Goal: Task Accomplishment & Management: Complete application form

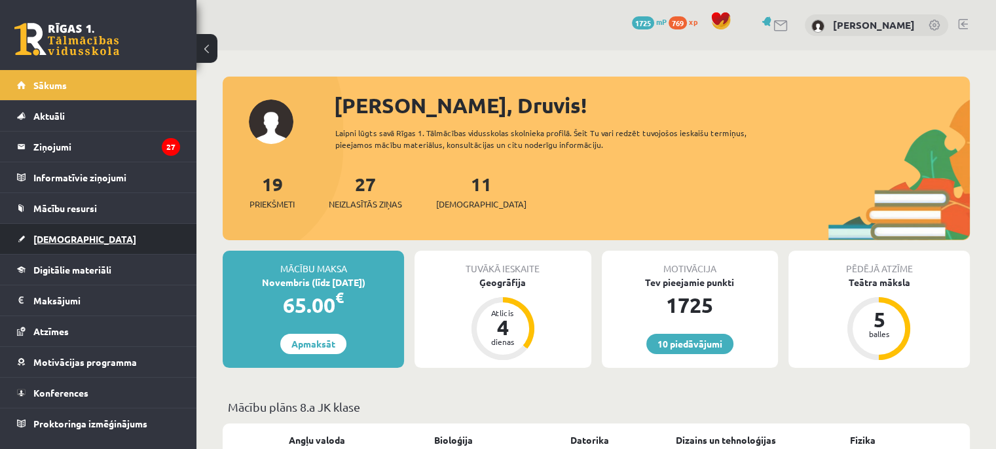
click at [52, 242] on span "[DEMOGRAPHIC_DATA]" at bounding box center [84, 239] width 103 height 12
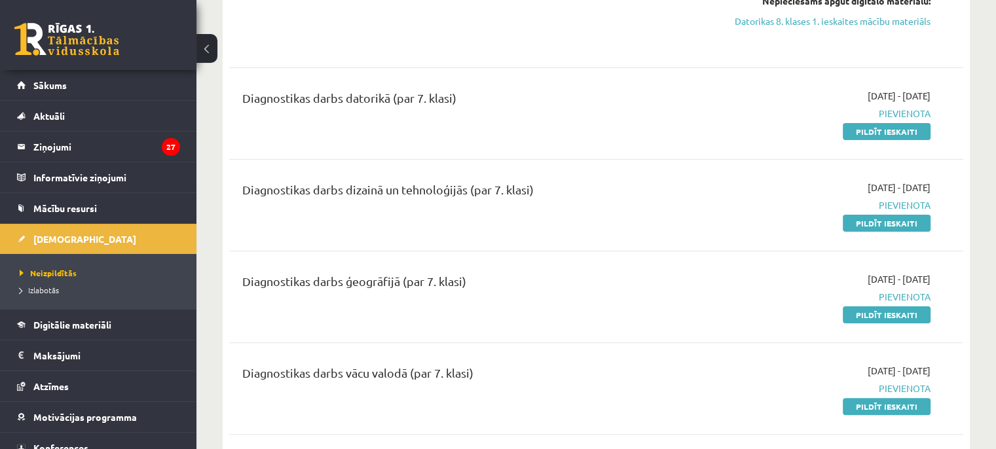
scroll to position [262, 0]
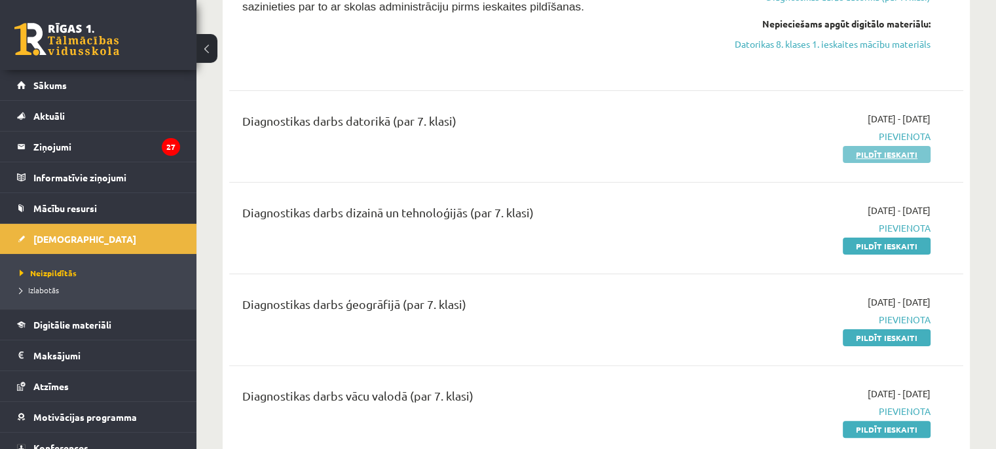
click at [916, 149] on link "Pildīt ieskaiti" at bounding box center [887, 154] width 88 height 17
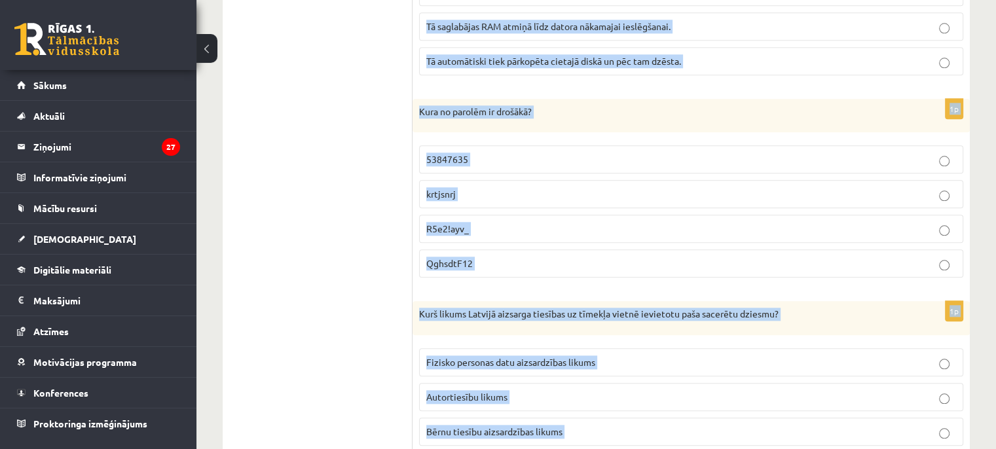
scroll to position [6436, 0]
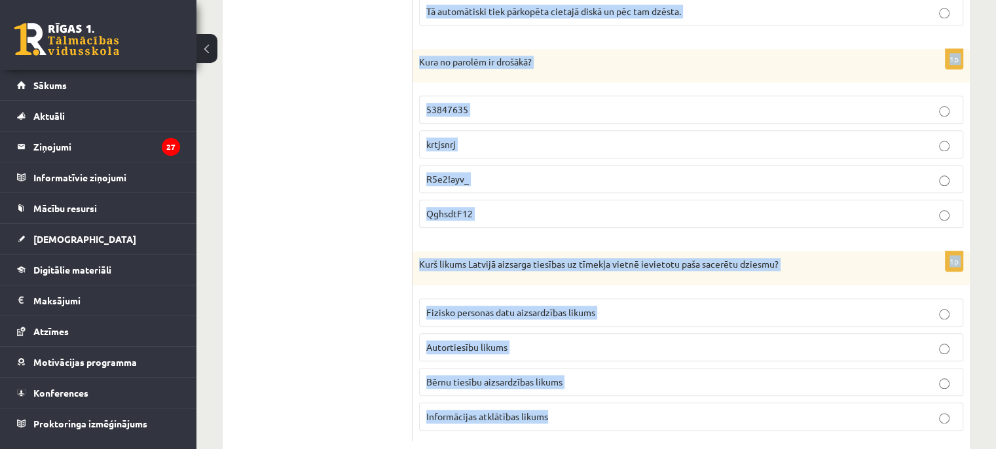
drag, startPoint x: 418, startPoint y: 256, endPoint x: 689, endPoint y: 440, distance: 328.2
copy form "Kas var notikt ar datoru, ja to ieliek gultā, mīkstā segā? Datoram netiks klāt …"
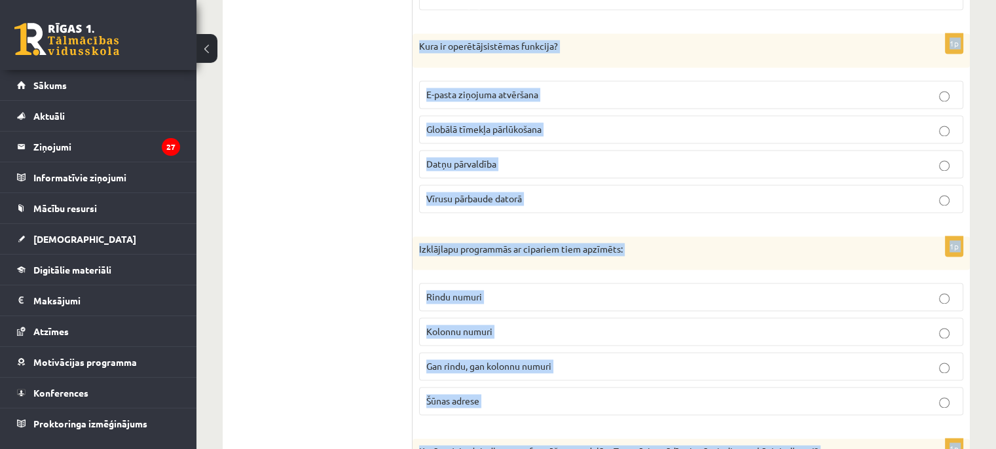
scroll to position [0, 0]
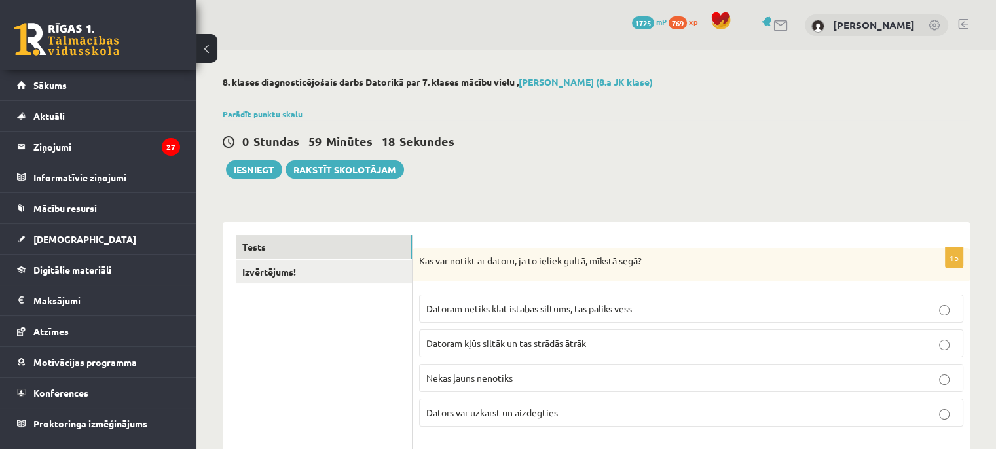
click at [577, 417] on p "Dators var uzkarst un aizdegties" at bounding box center [692, 413] width 530 height 14
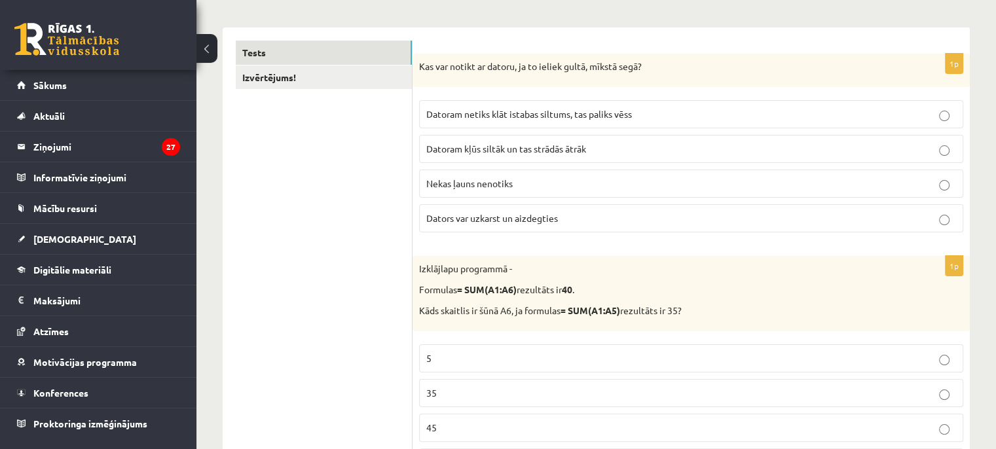
scroll to position [197, 0]
click at [544, 354] on p "5" at bounding box center [692, 357] width 530 height 14
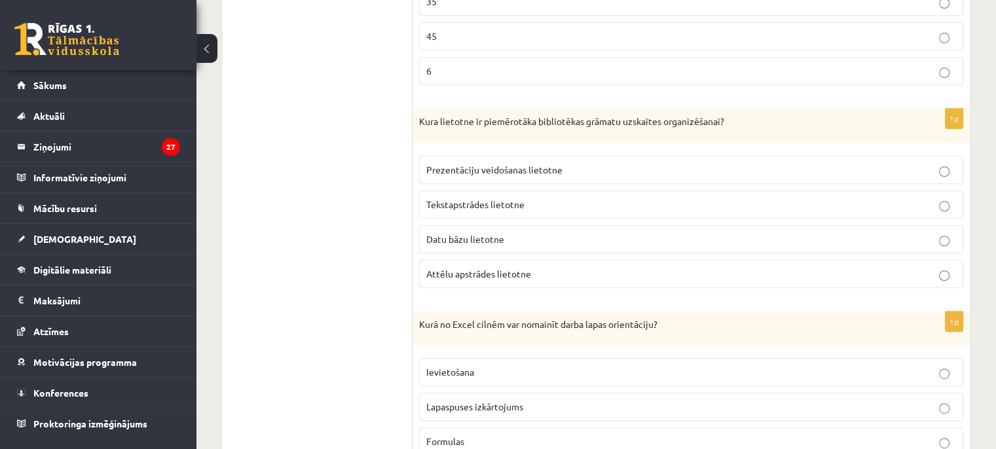
scroll to position [590, 0]
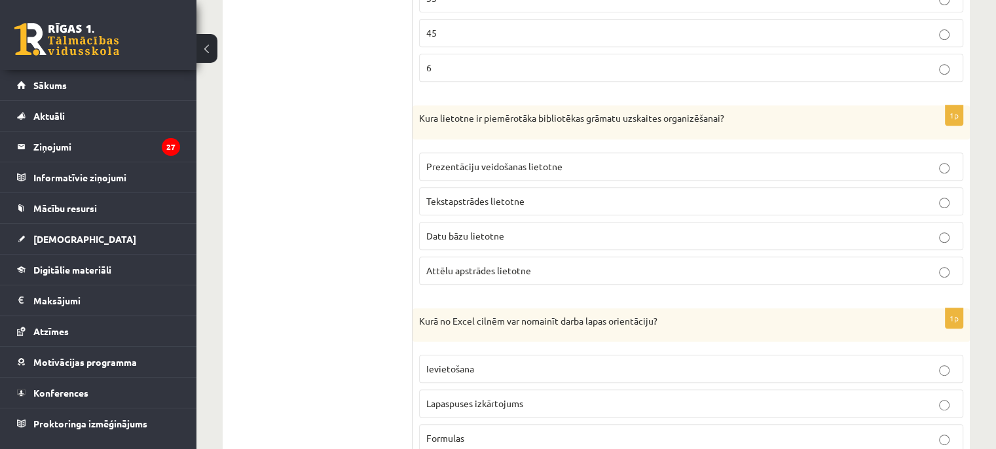
click at [504, 238] on p "Datu bāzu lietotne" at bounding box center [692, 236] width 530 height 14
drag, startPoint x: 538, startPoint y: 409, endPoint x: 527, endPoint y: 411, distance: 11.3
click at [534, 411] on label "Lapaspuses izkārtojums" at bounding box center [691, 404] width 544 height 28
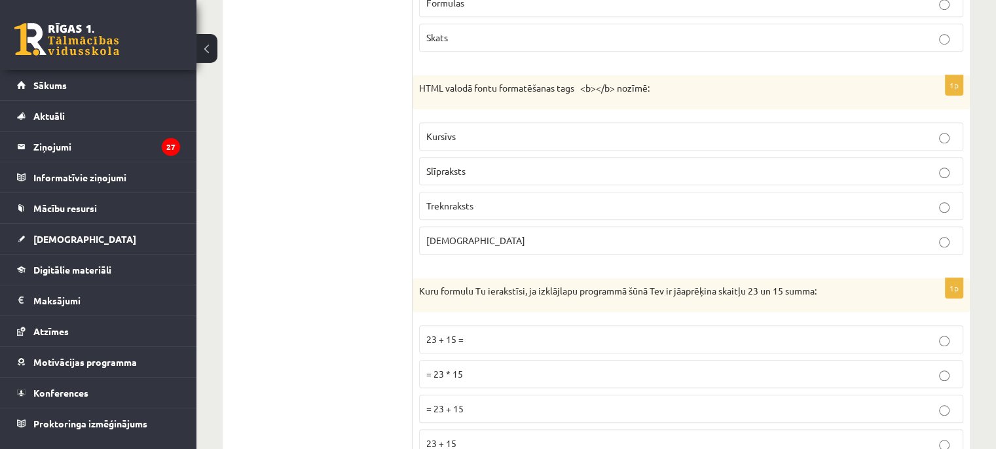
scroll to position [1048, 0]
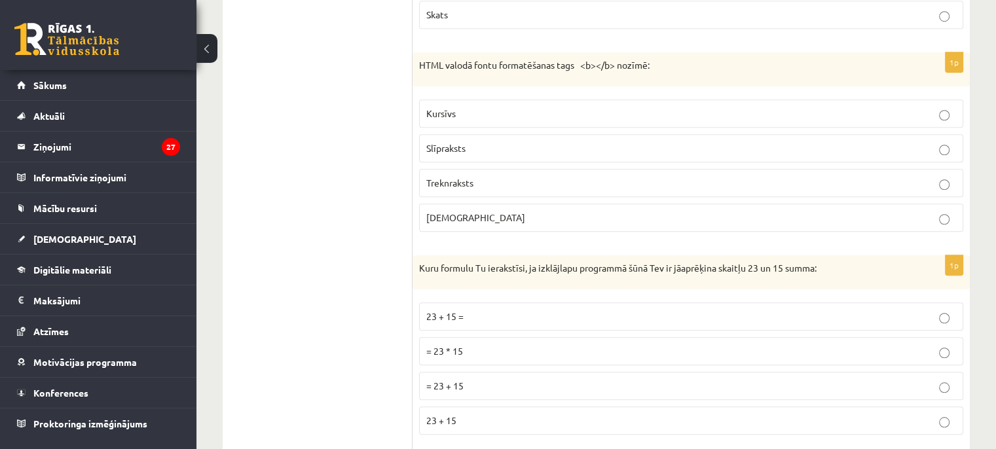
click at [459, 313] on span "23 + 15 =" at bounding box center [445, 317] width 37 height 12
click at [472, 178] on span "Treknraksts" at bounding box center [450, 183] width 47 height 12
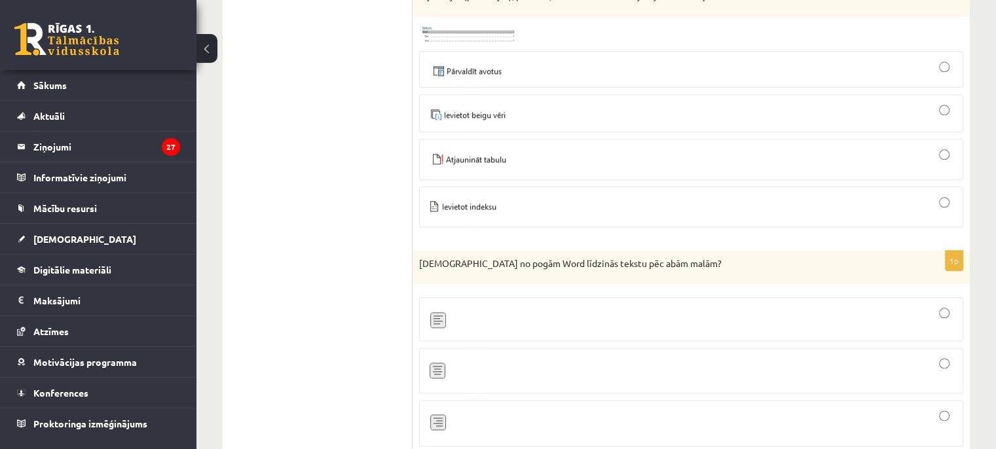
scroll to position [1507, 0]
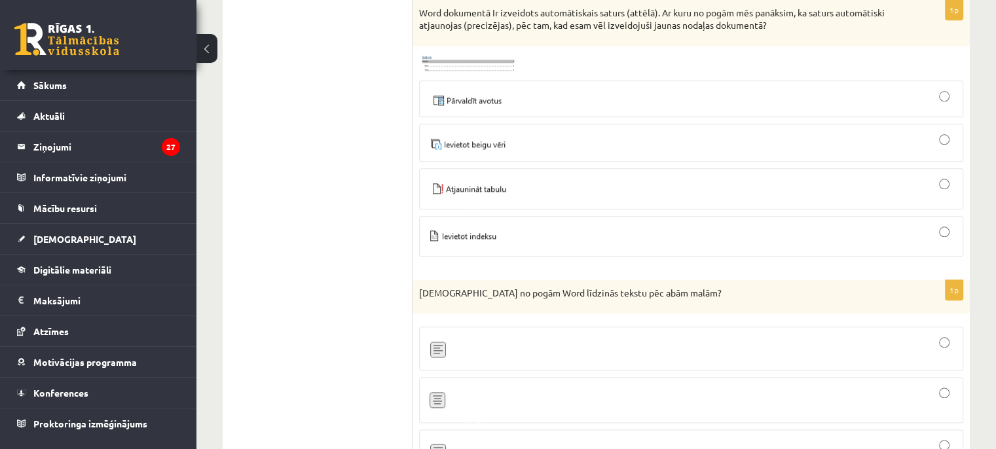
click at [527, 131] on div at bounding box center [692, 143] width 530 height 24
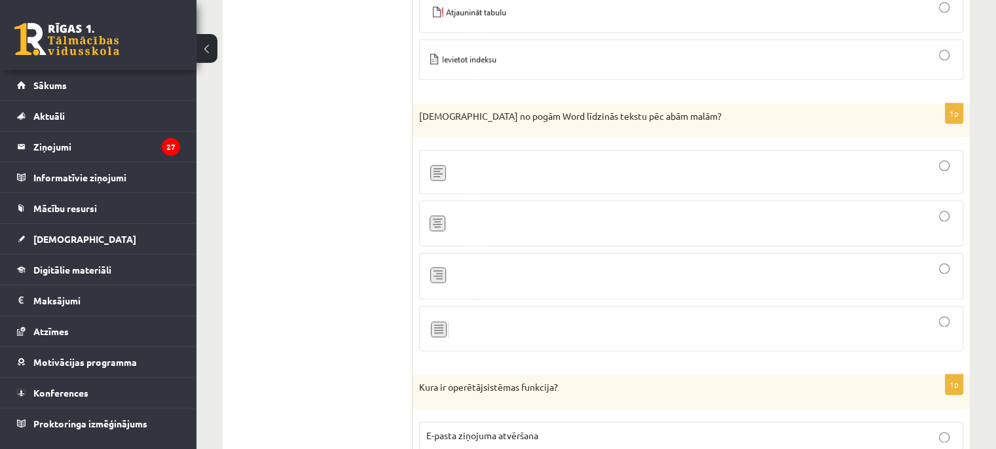
scroll to position [1703, 0]
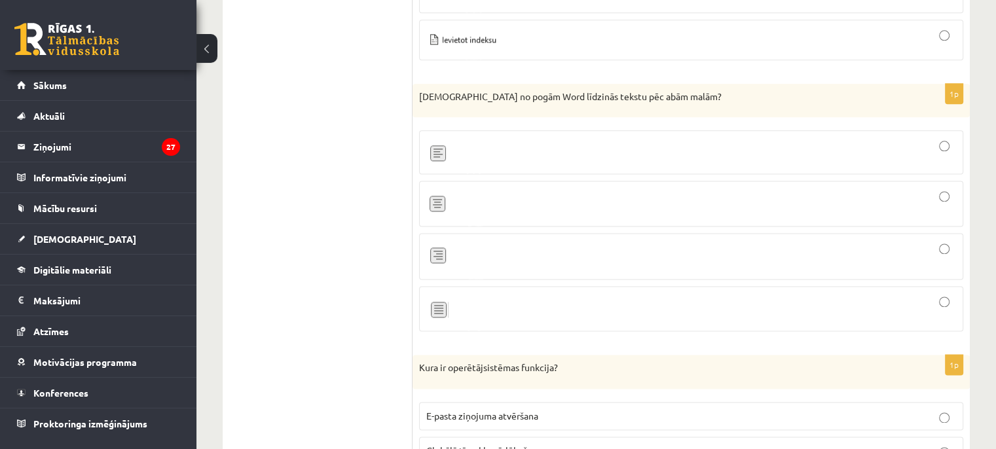
click at [505, 303] on div at bounding box center [692, 309] width 530 height 31
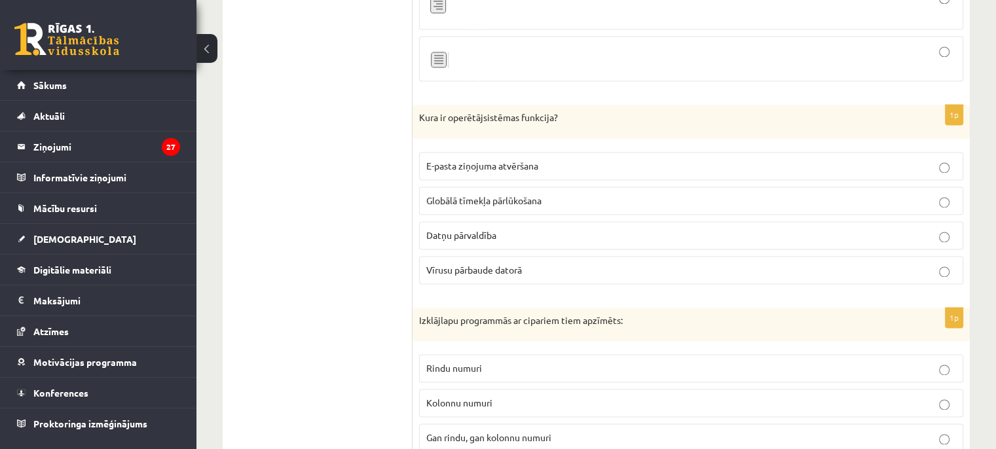
scroll to position [2031, 0]
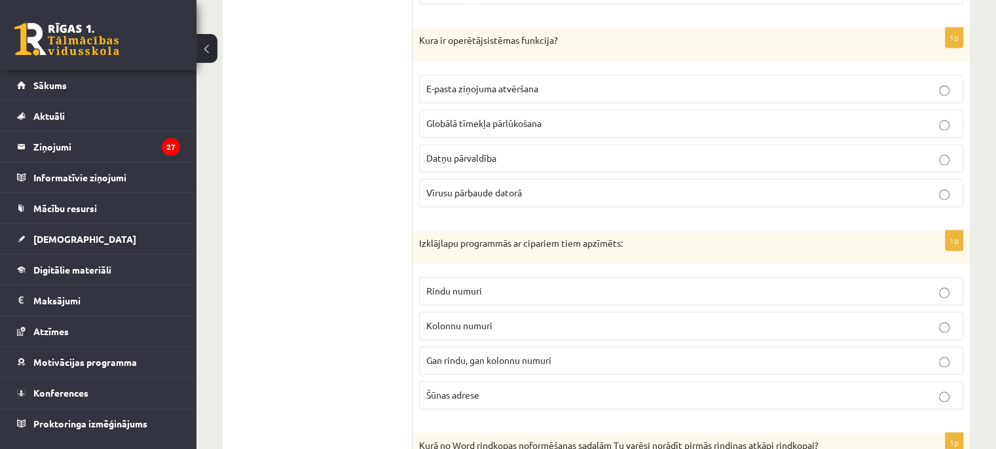
click at [489, 284] on p "Rindu numuri" at bounding box center [692, 291] width 530 height 14
click at [484, 152] on span "Datņu pārvaldība" at bounding box center [462, 158] width 70 height 12
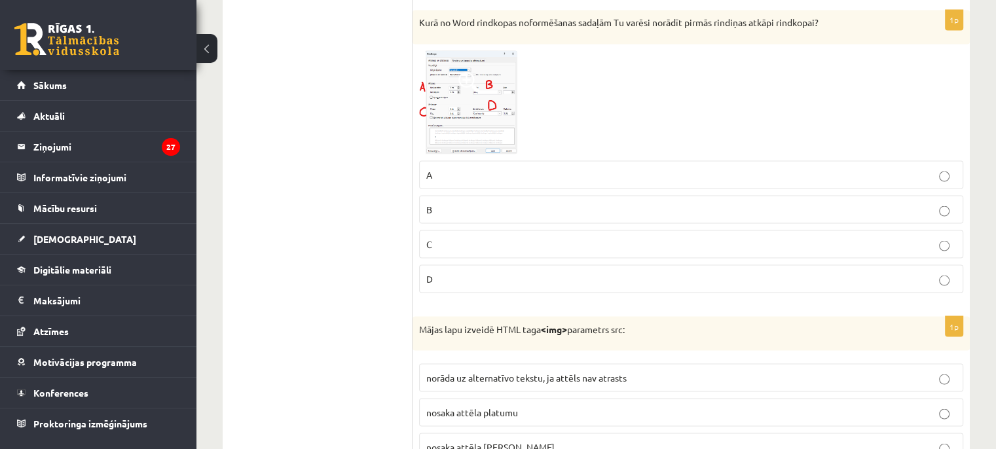
scroll to position [2424, 0]
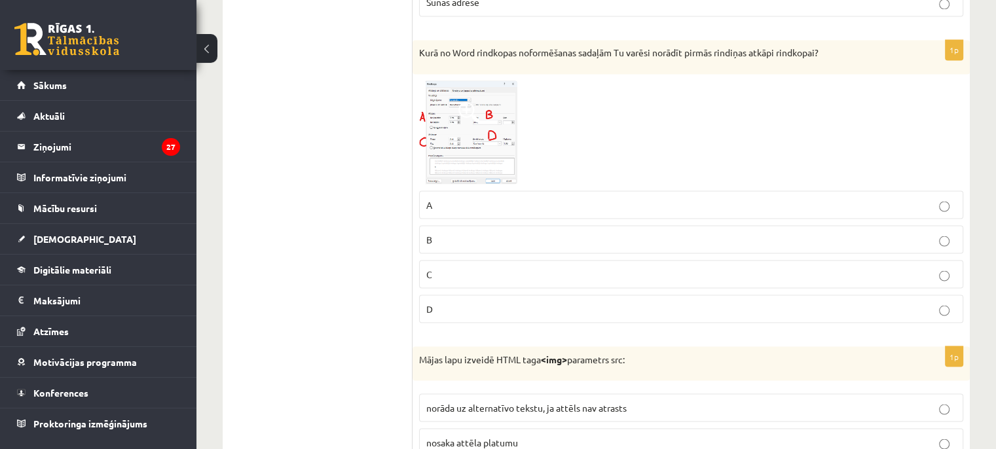
click at [520, 242] on label "B" at bounding box center [691, 239] width 544 height 28
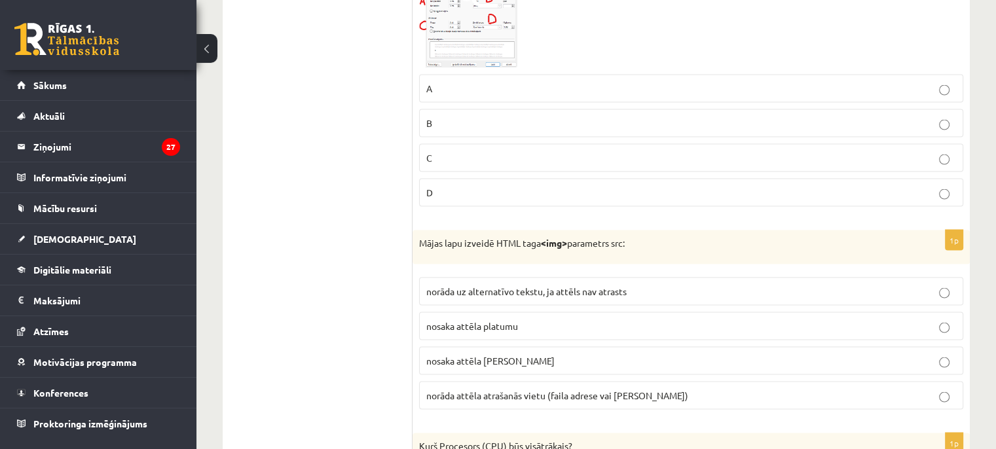
scroll to position [2555, 0]
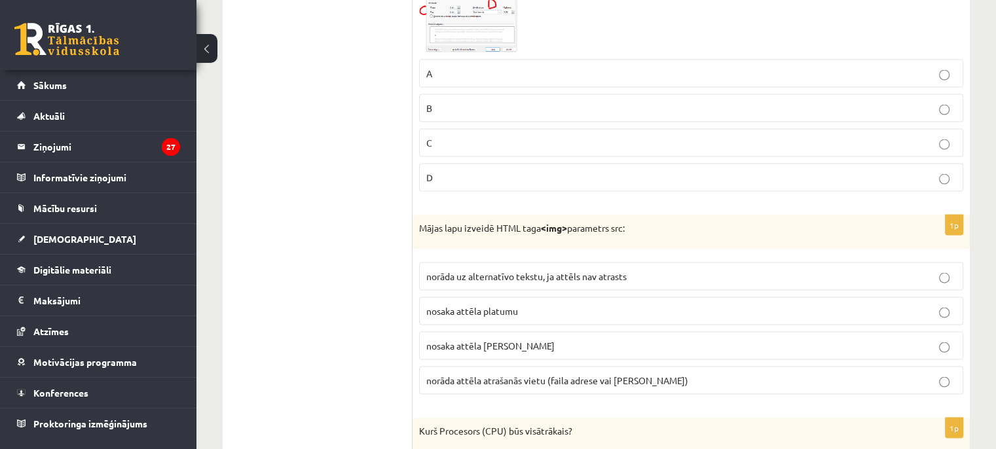
click at [548, 375] on span "norāda attēla atrašanās vietu (faila adrese vai saite)" at bounding box center [558, 381] width 262 height 12
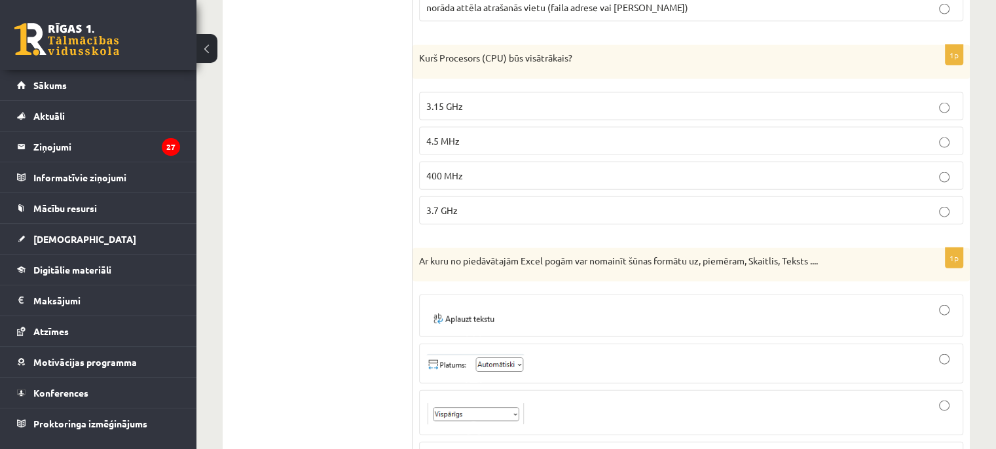
scroll to position [2948, 0]
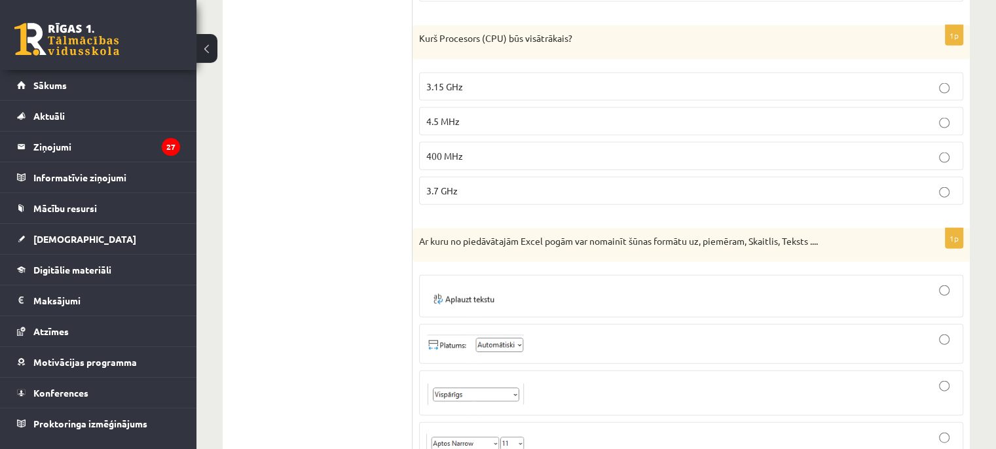
click at [535, 184] on p "3.7 GHz" at bounding box center [692, 191] width 530 height 14
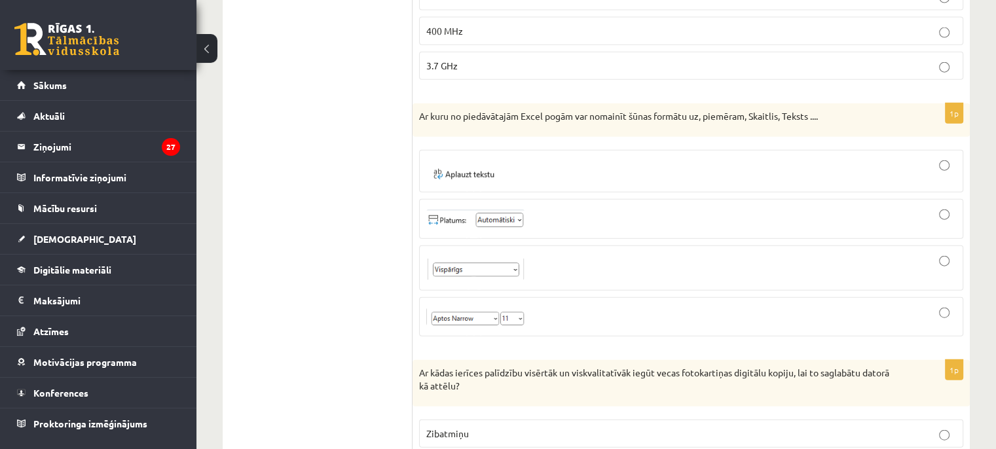
scroll to position [3079, 0]
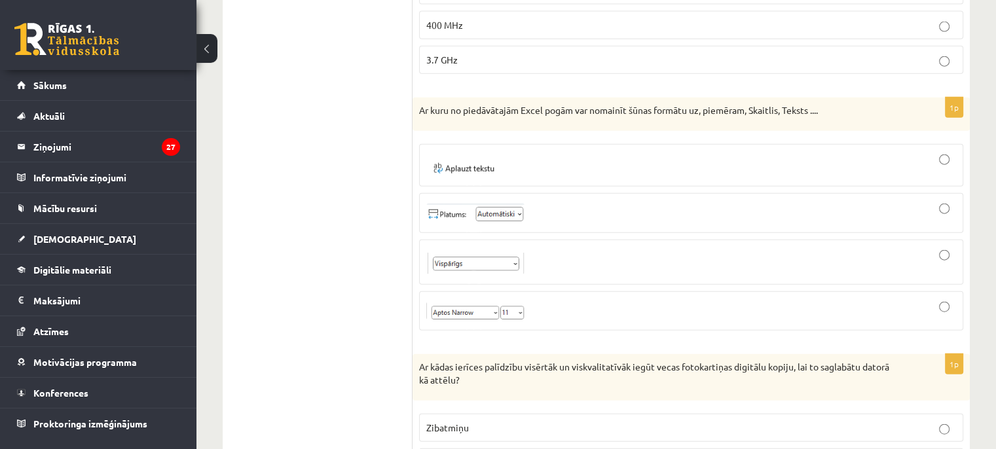
drag, startPoint x: 567, startPoint y: 299, endPoint x: 569, endPoint y: 289, distance: 10.7
click at [566, 301] on div at bounding box center [692, 311] width 530 height 25
click at [615, 255] on div at bounding box center [692, 262] width 530 height 31
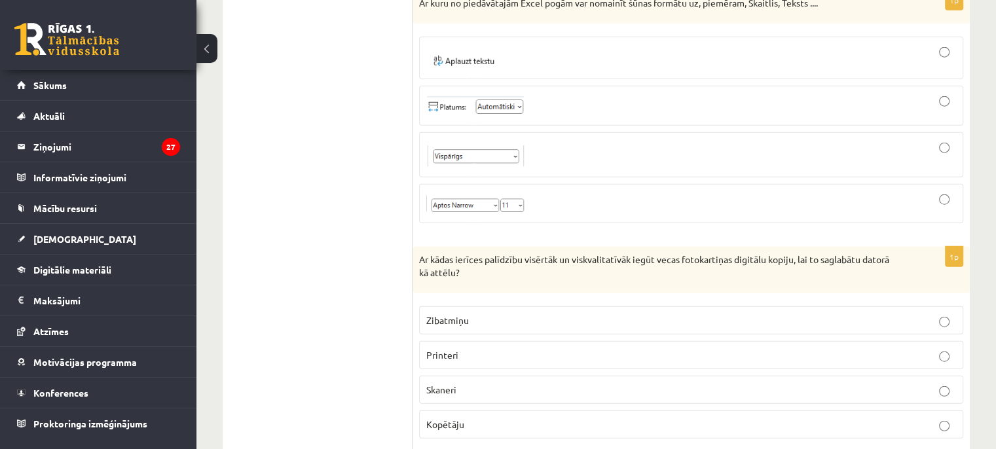
scroll to position [3210, 0]
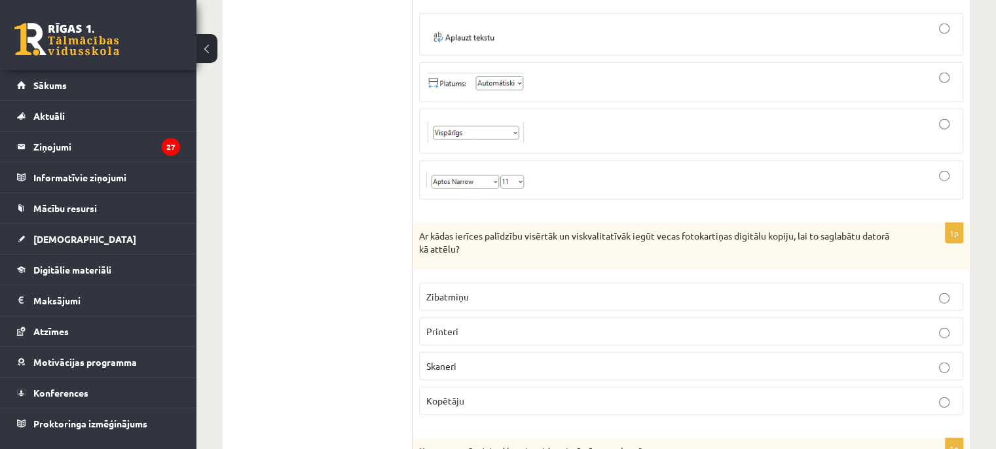
click at [616, 168] on div at bounding box center [692, 180] width 530 height 25
click at [509, 360] on p "Skaneri" at bounding box center [692, 367] width 530 height 14
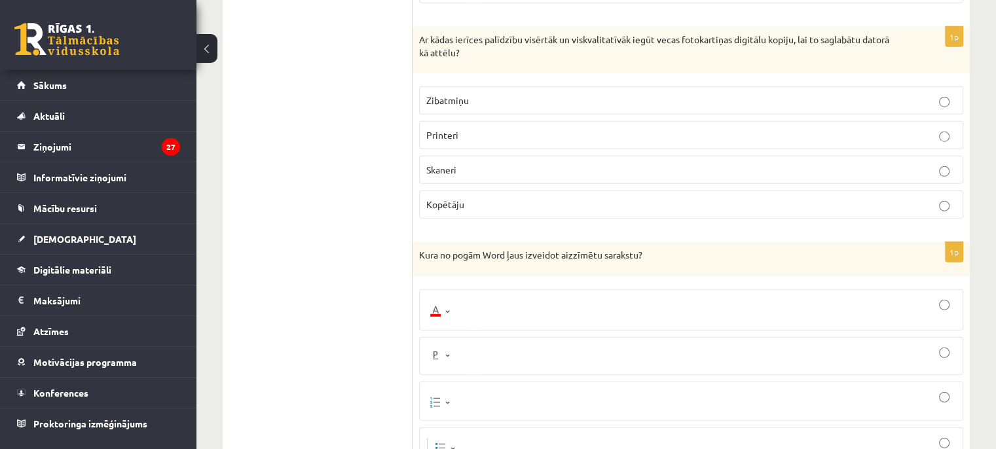
scroll to position [3472, 0]
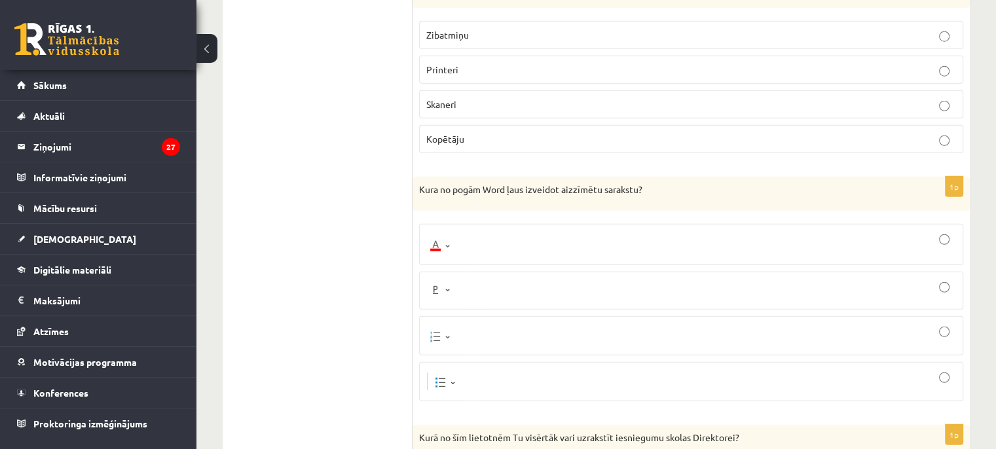
click at [509, 279] on div at bounding box center [692, 291] width 530 height 24
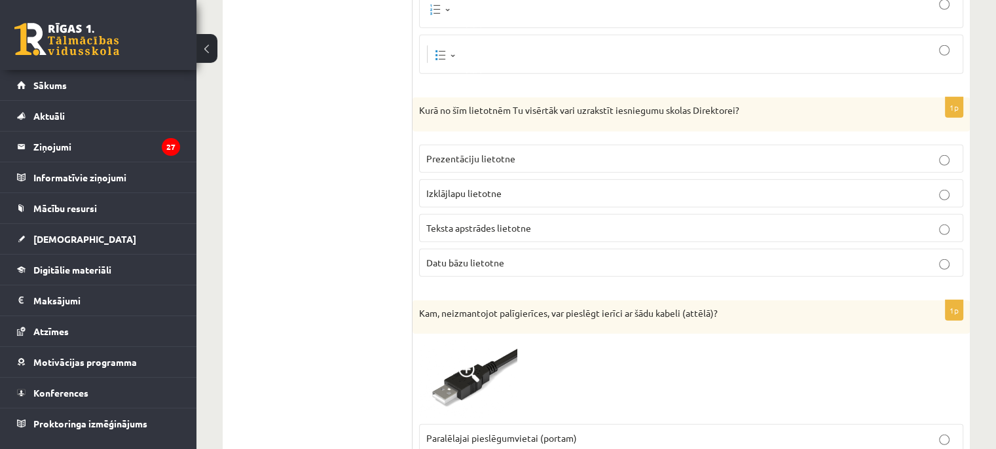
scroll to position [3865, 0]
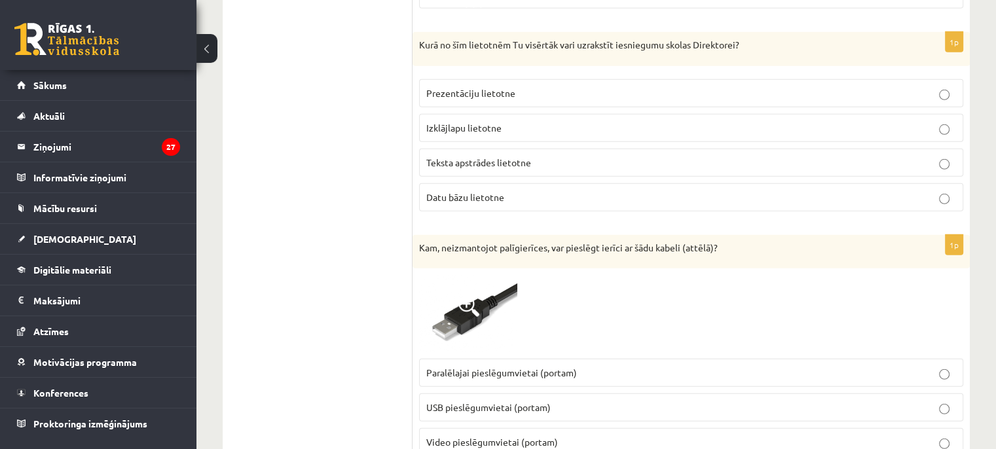
click at [490, 402] on span "USB pieslēgumvietai (portam)" at bounding box center [489, 408] width 124 height 12
click at [478, 157] on span "Teksta apstrādes lietotne" at bounding box center [479, 163] width 105 height 12
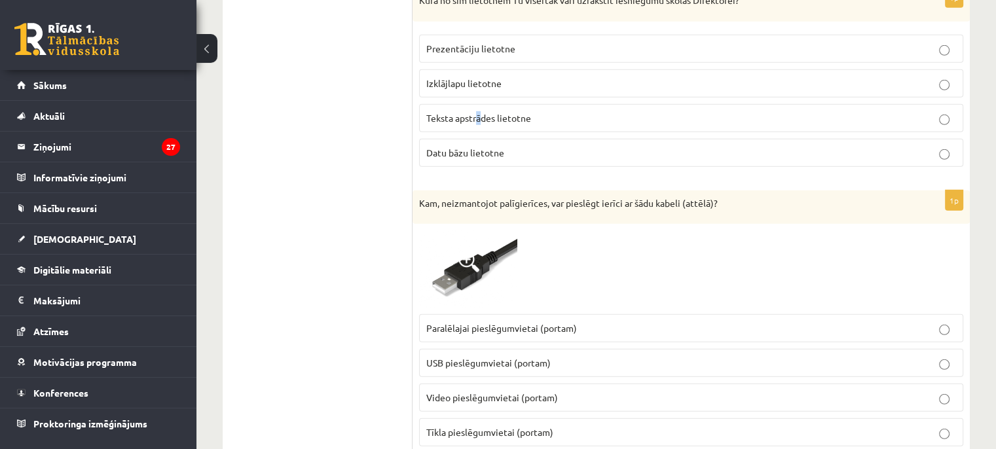
scroll to position [3931, 0]
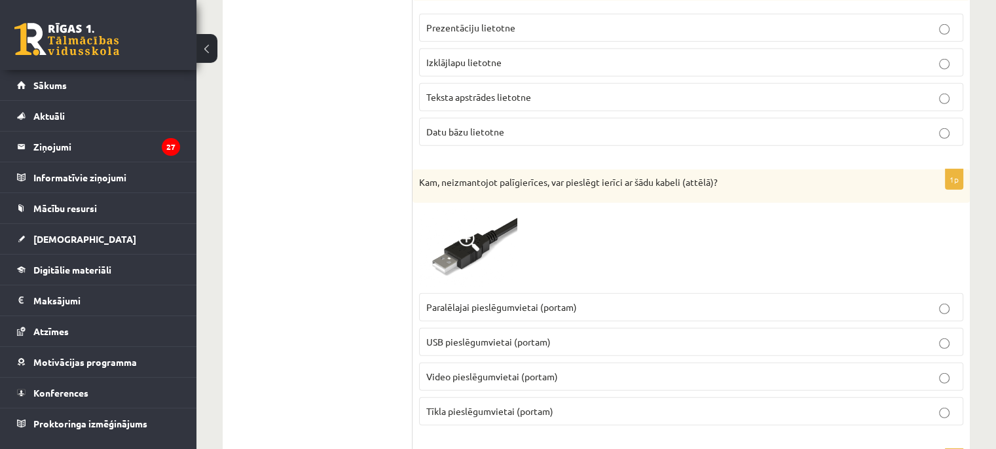
click at [535, 90] on p "Teksta apstrādes lietotne" at bounding box center [692, 97] width 530 height 14
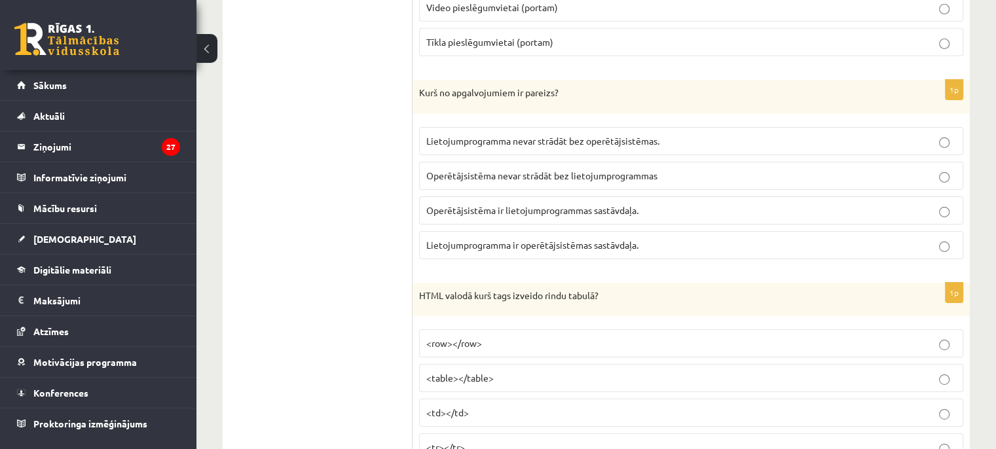
scroll to position [4324, 0]
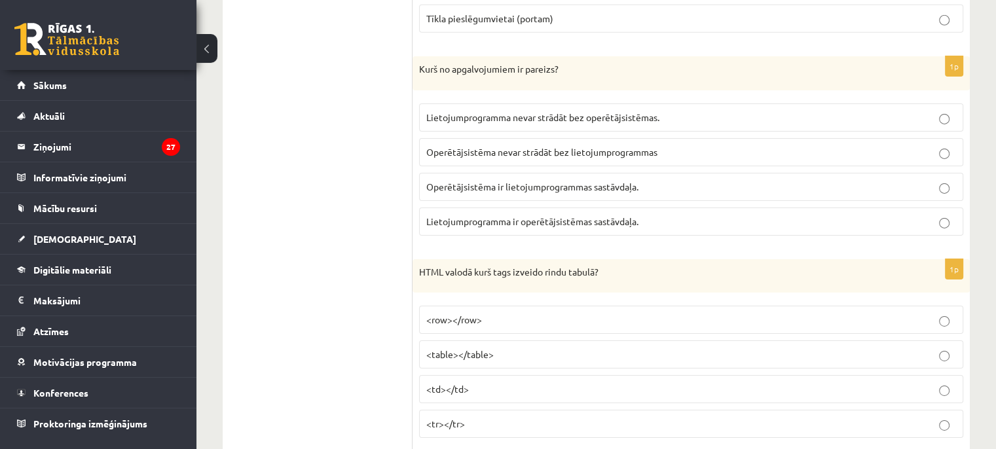
click at [516, 417] on p "<tr></tr>" at bounding box center [692, 424] width 530 height 14
click at [577, 111] on span "Lietojumprogramma nevar strādāt bez operētājsistēmas." at bounding box center [543, 117] width 233 height 12
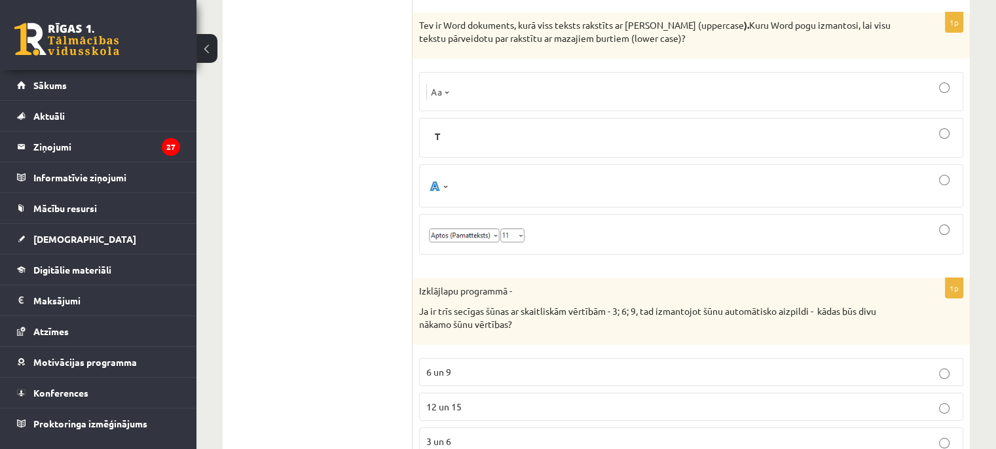
scroll to position [4783, 0]
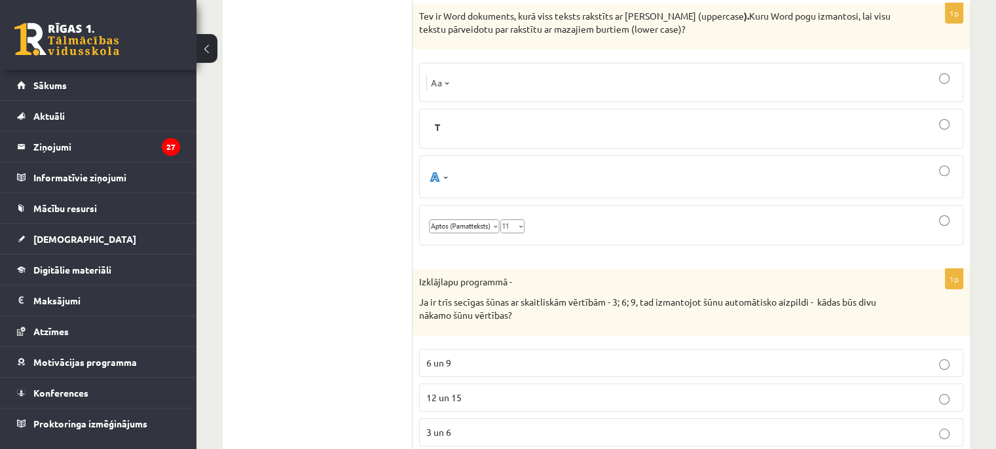
click at [538, 164] on div at bounding box center [692, 176] width 530 height 29
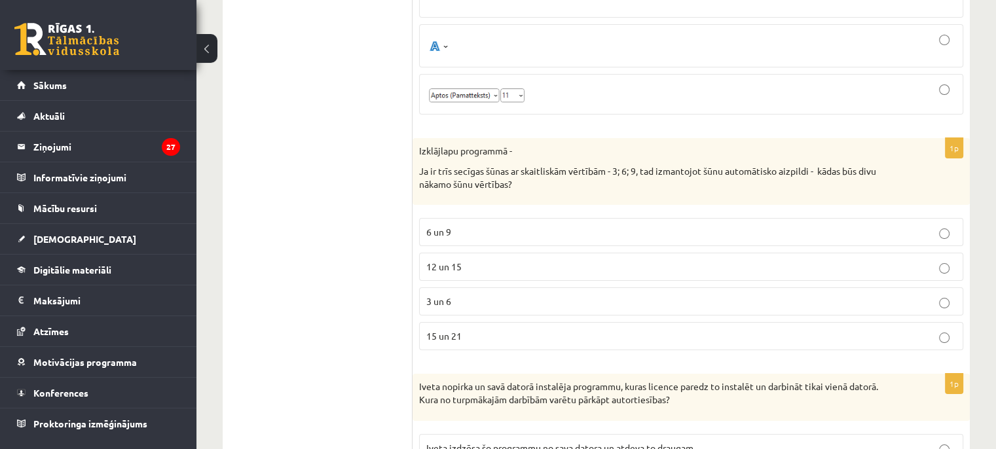
scroll to position [4979, 0]
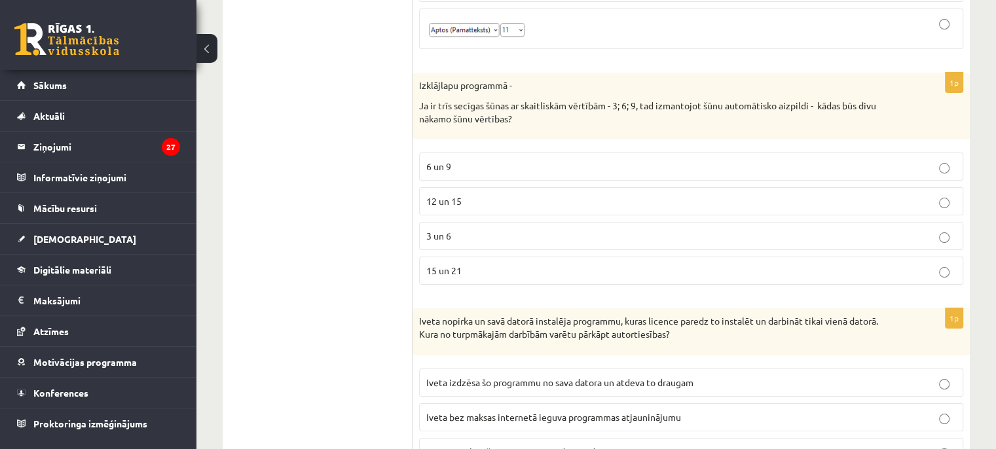
click at [452, 187] on label "12 un 15" at bounding box center [691, 201] width 544 height 28
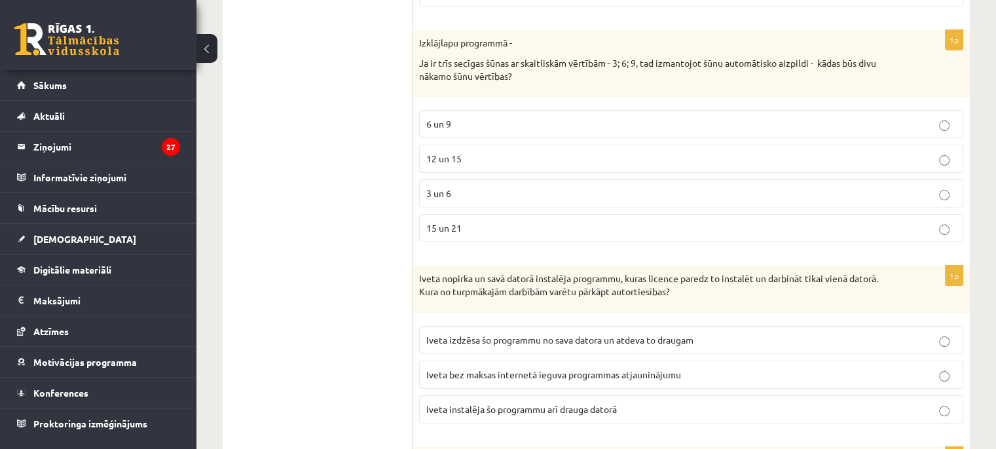
scroll to position [5045, 0]
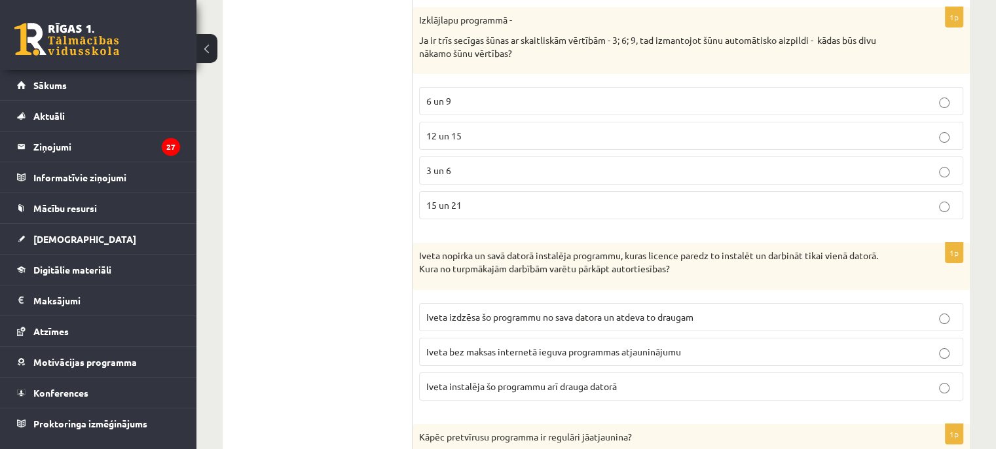
click at [561, 373] on label "Iveta instalēja šo programmu arī drauga datorā" at bounding box center [691, 387] width 544 height 28
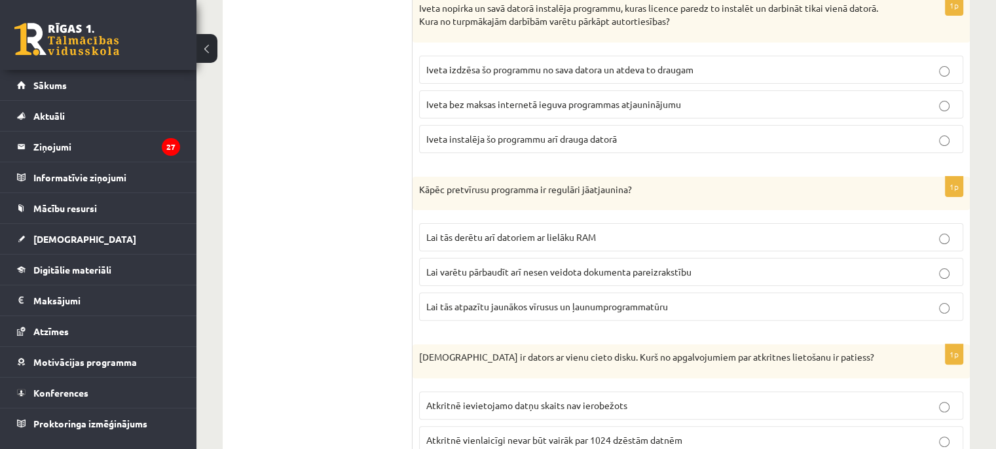
scroll to position [5372, 0]
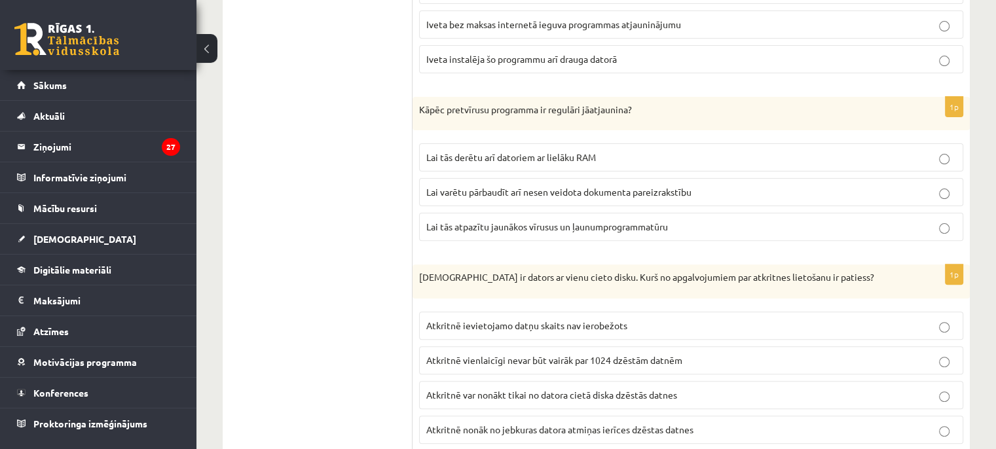
click at [503, 347] on label "Atkritnē vienlaicīgi nevar būt vairāk par 1024 dzēstām datnēm" at bounding box center [691, 361] width 544 height 28
click at [546, 221] on span "Lai tās atpazītu jaunākos vīrusus un ļaunumprogrammatūru" at bounding box center [548, 227] width 242 height 12
click at [556, 389] on span "Atkritnē var nonākt tikai no datora cietā diska dzēstās datnes" at bounding box center [552, 395] width 251 height 12
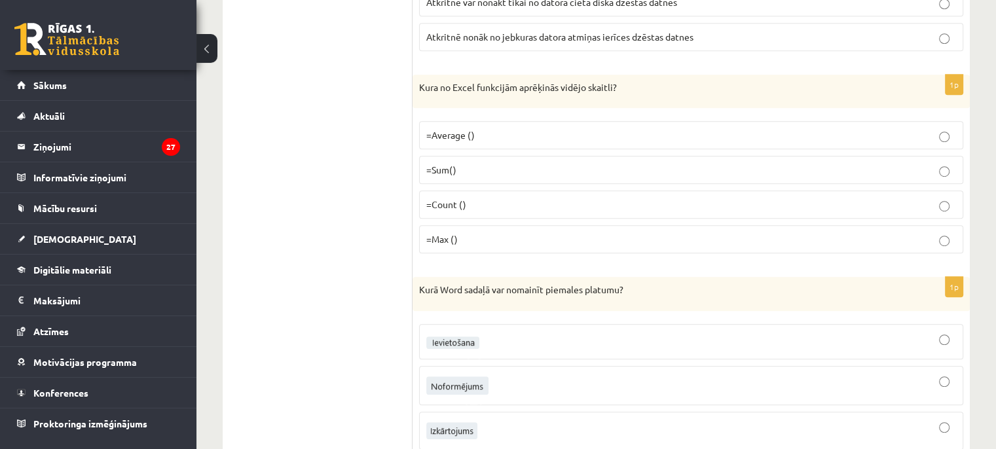
scroll to position [5831, 0]
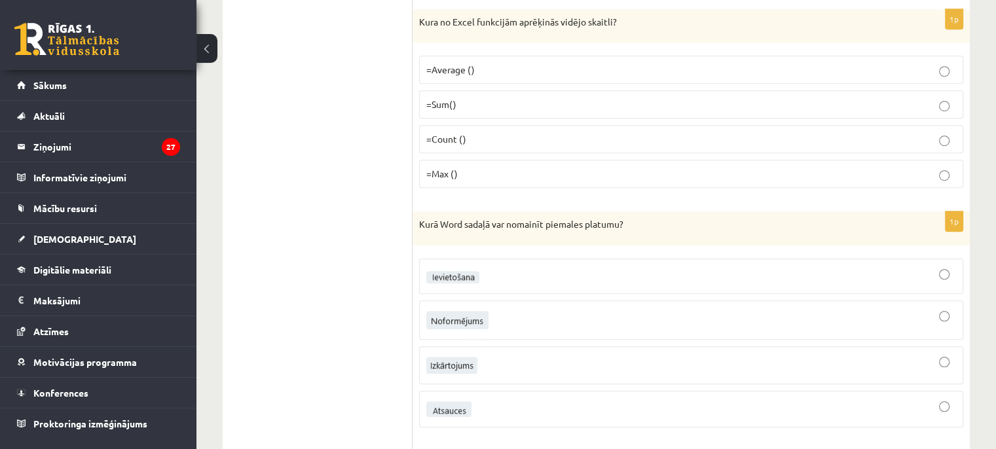
click at [544, 56] on label "=Average ()" at bounding box center [691, 70] width 544 height 28
click at [527, 266] on div at bounding box center [692, 276] width 530 height 21
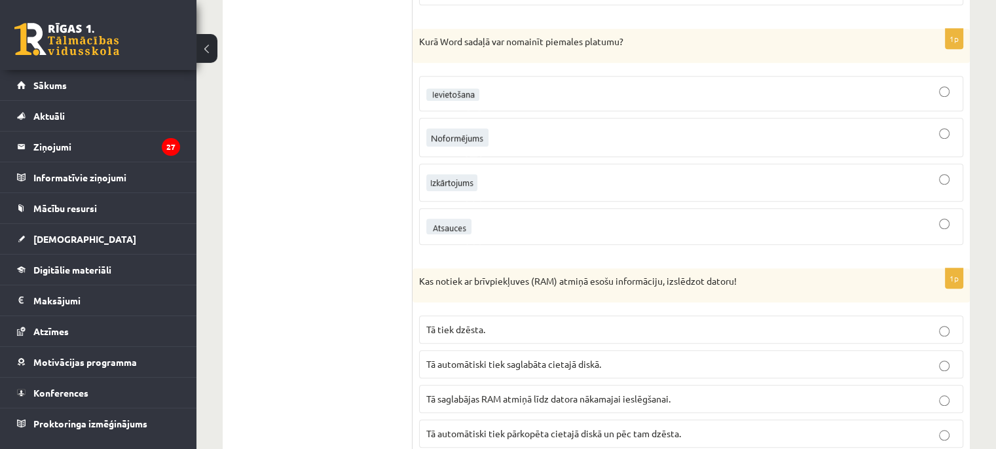
scroll to position [6043, 0]
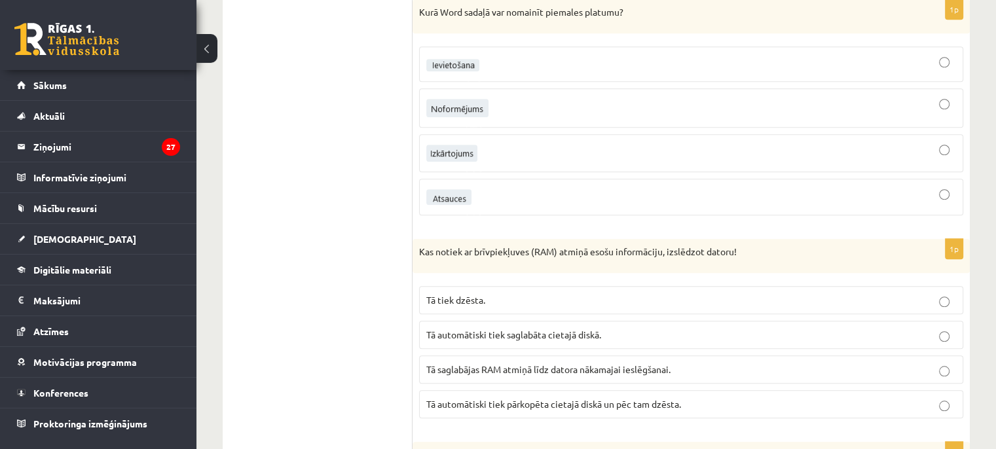
click at [498, 294] on p "Tā tiek dzēsta." at bounding box center [692, 301] width 530 height 14
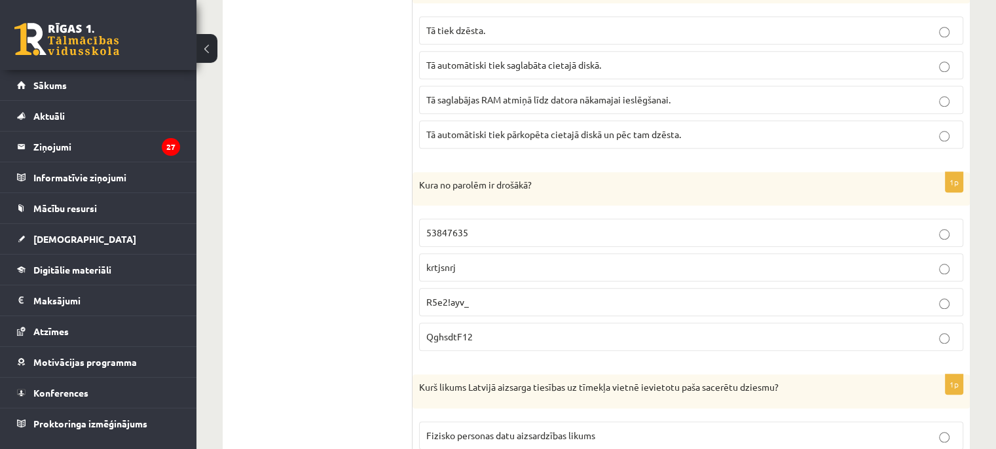
scroll to position [6371, 0]
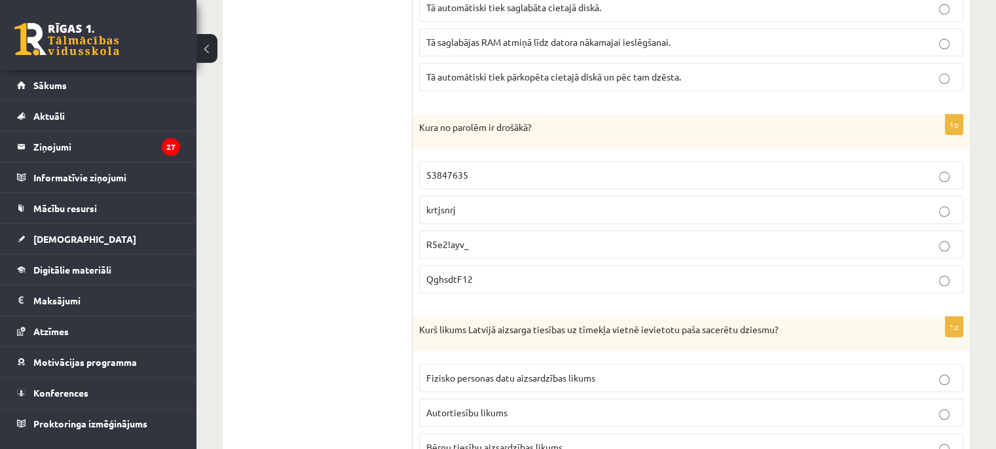
click at [508, 273] on p "QghsdtF12" at bounding box center [692, 280] width 530 height 14
click at [506, 238] on p "R5e2!ayv_" at bounding box center [692, 245] width 530 height 14
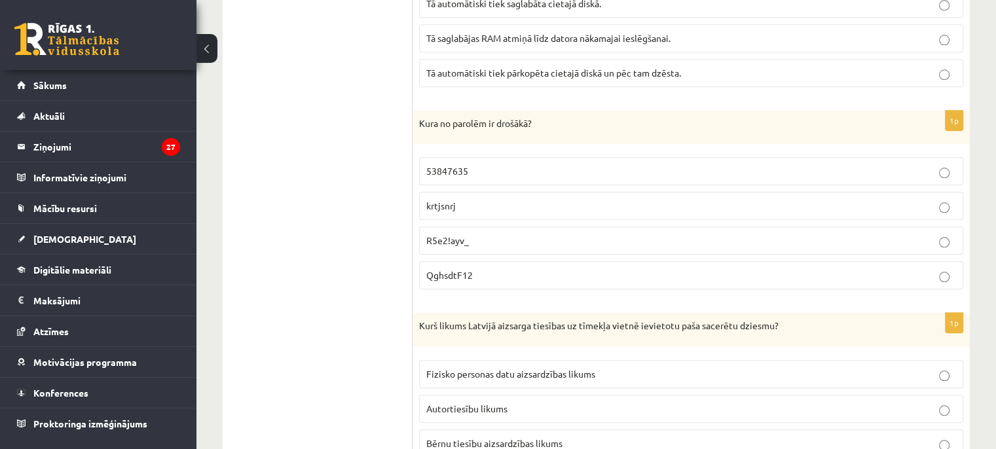
scroll to position [6436, 0]
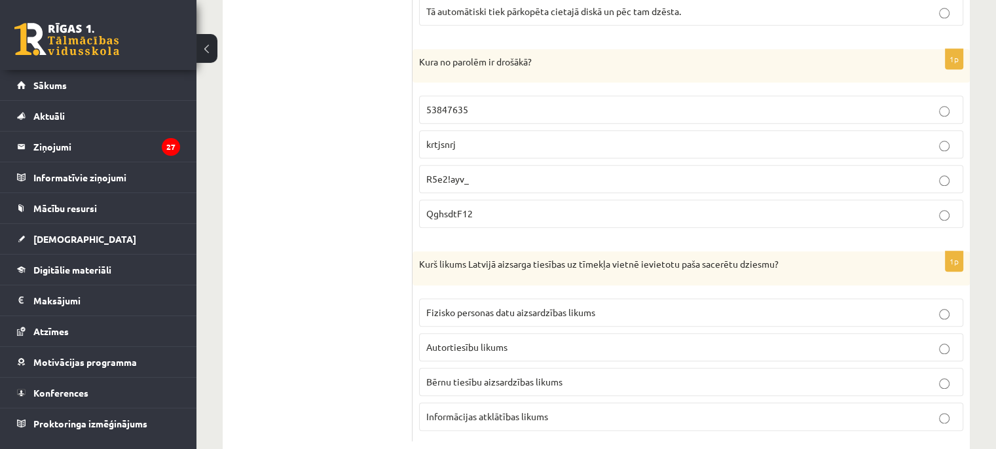
click at [512, 341] on p "Autortiesību likums" at bounding box center [692, 348] width 530 height 14
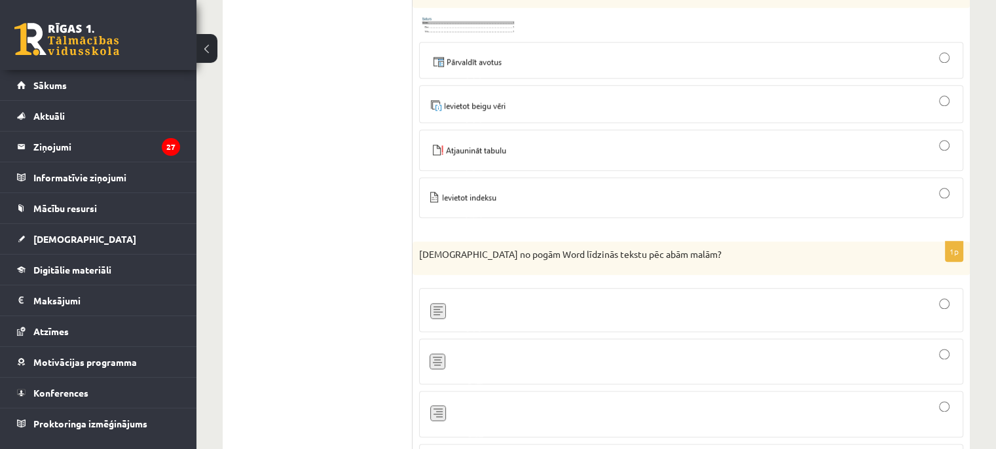
scroll to position [0, 0]
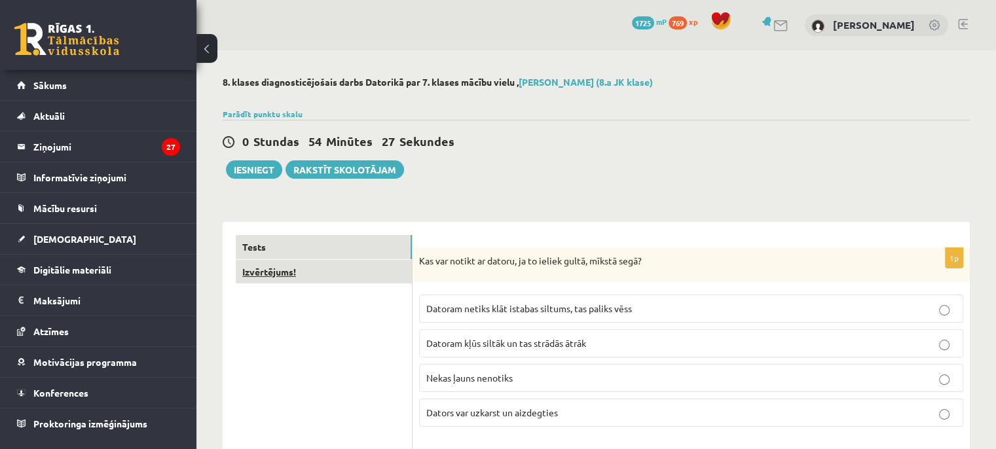
click at [367, 269] on link "Izvērtējums!" at bounding box center [324, 272] width 176 height 24
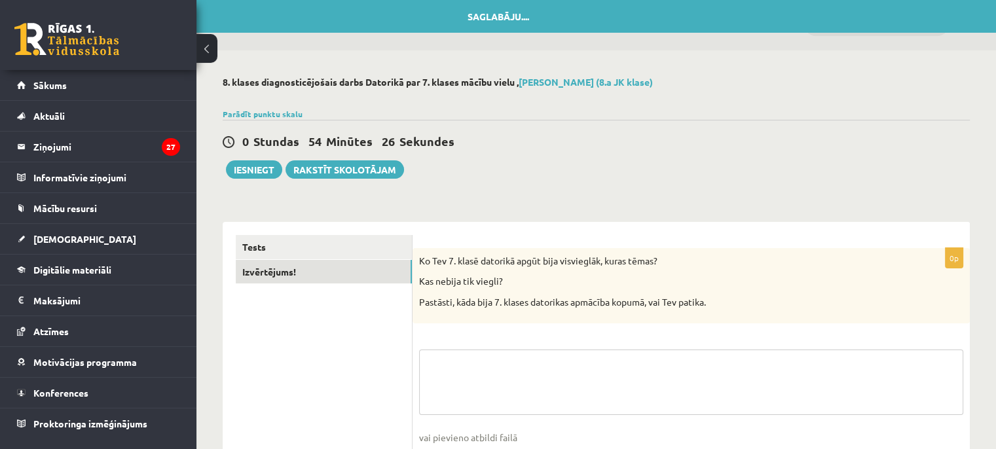
click at [468, 378] on textarea at bounding box center [691, 383] width 544 height 66
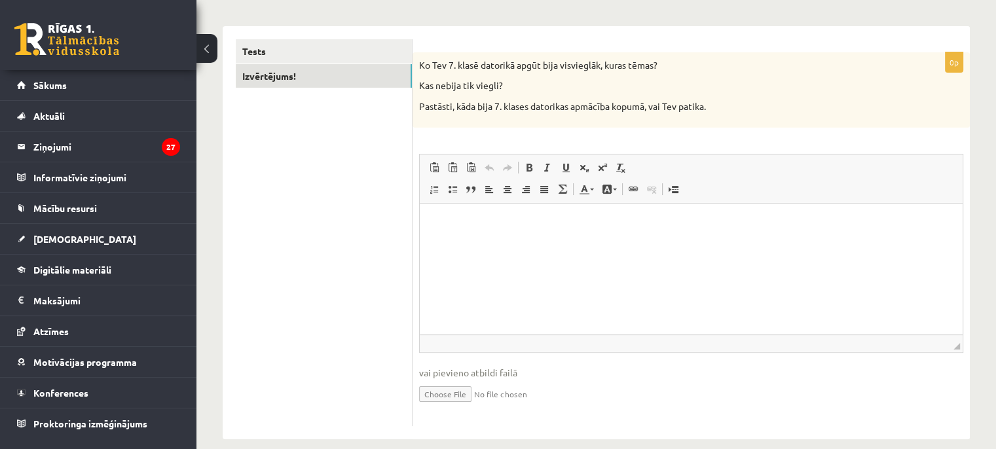
scroll to position [212, 0]
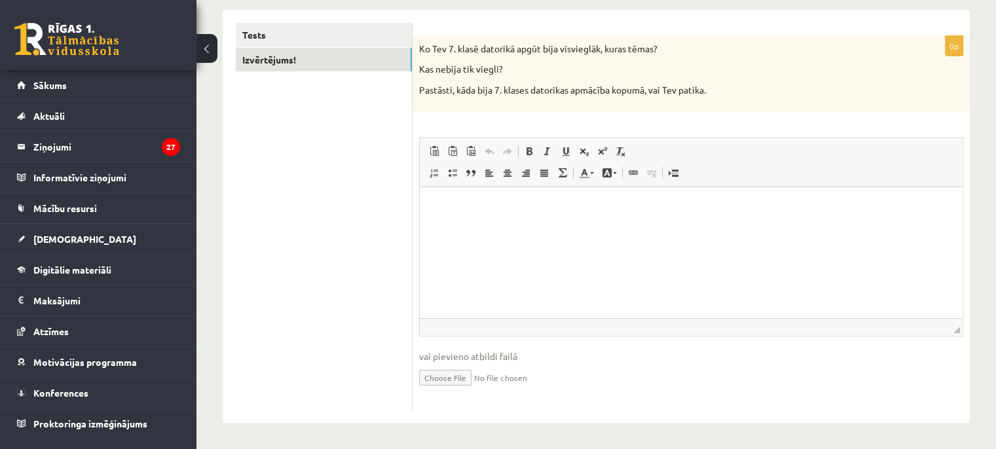
click at [497, 202] on p "Bagātinātā teksta redaktors, wiswyg-editor-user-answer-47434017845780" at bounding box center [691, 207] width 517 height 14
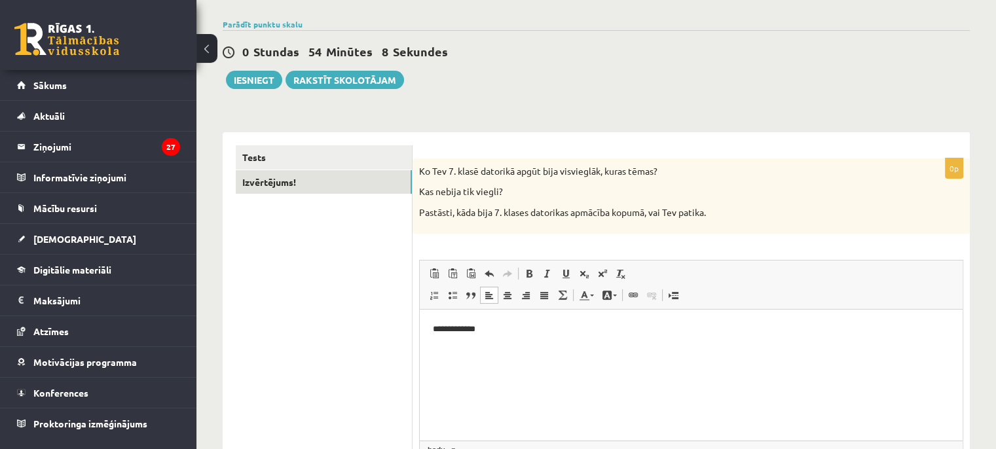
scroll to position [0, 0]
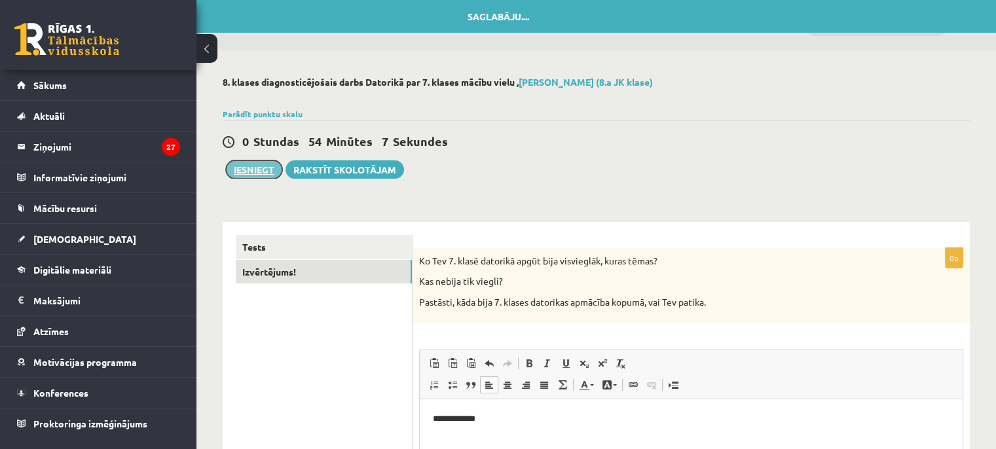
click at [264, 163] on button "Iesniegt" at bounding box center [254, 170] width 56 height 18
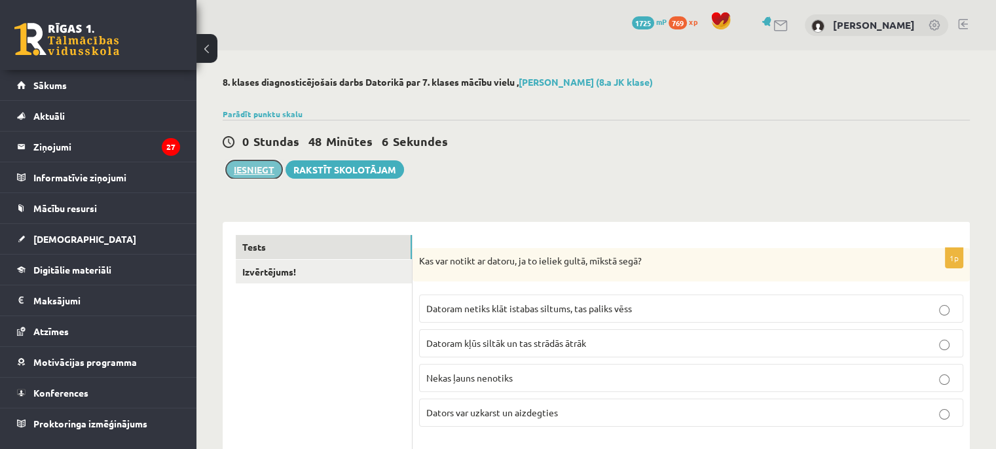
click at [257, 171] on button "Iesniegt" at bounding box center [254, 170] width 56 height 18
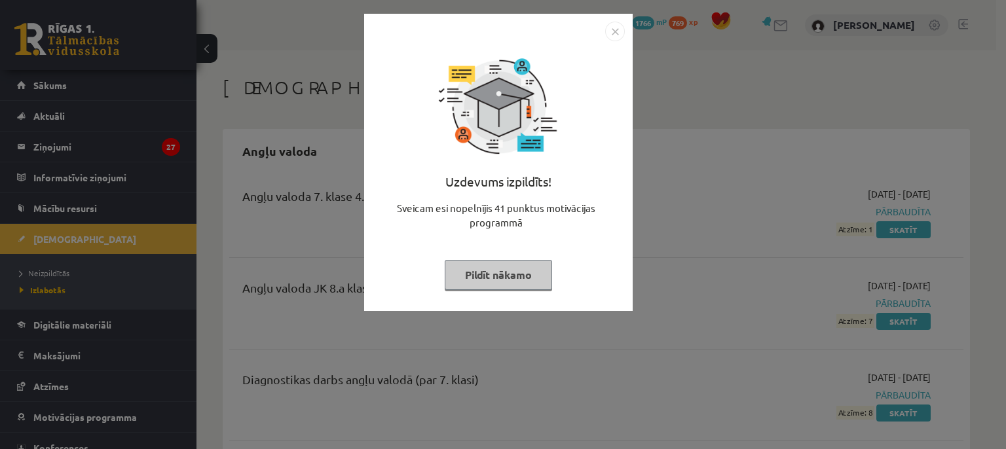
click at [618, 31] on img "Close" at bounding box center [615, 32] width 20 height 20
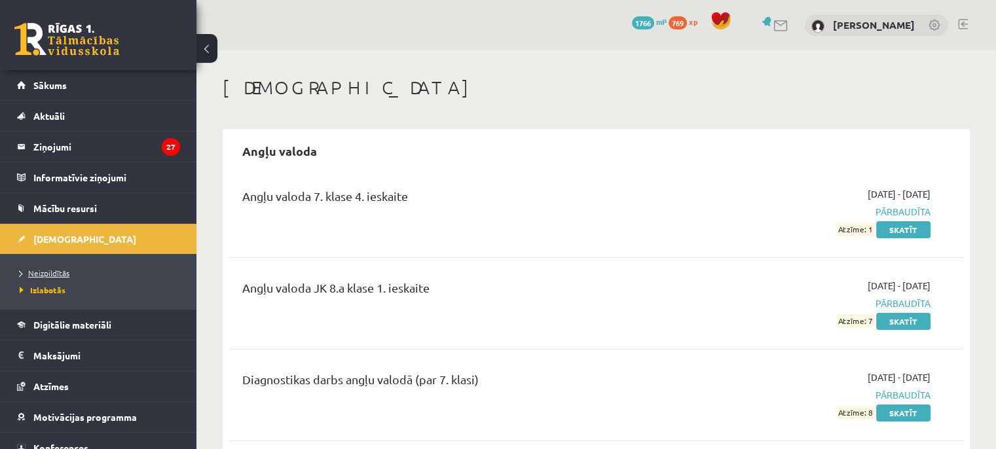
click at [56, 268] on link "Neizpildītās" at bounding box center [102, 273] width 164 height 12
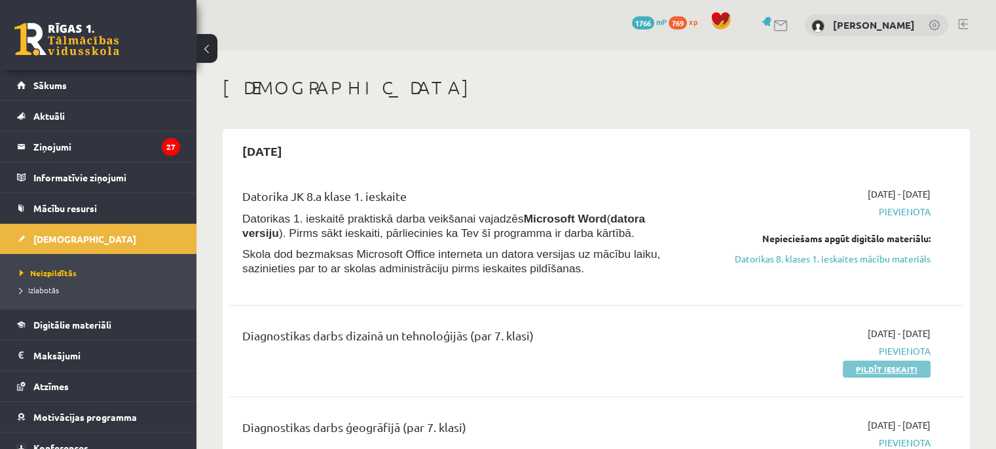
click at [900, 375] on link "Pildīt ieskaiti" at bounding box center [887, 369] width 88 height 17
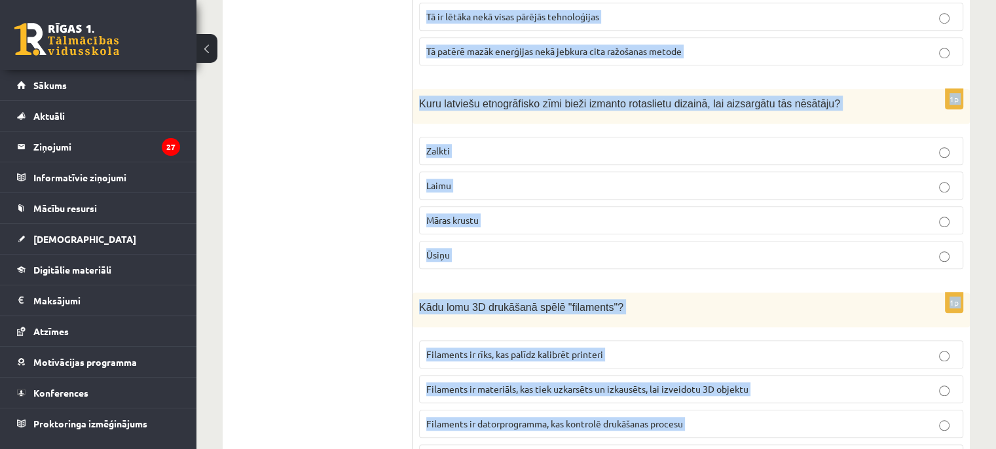
scroll to position [5970, 0]
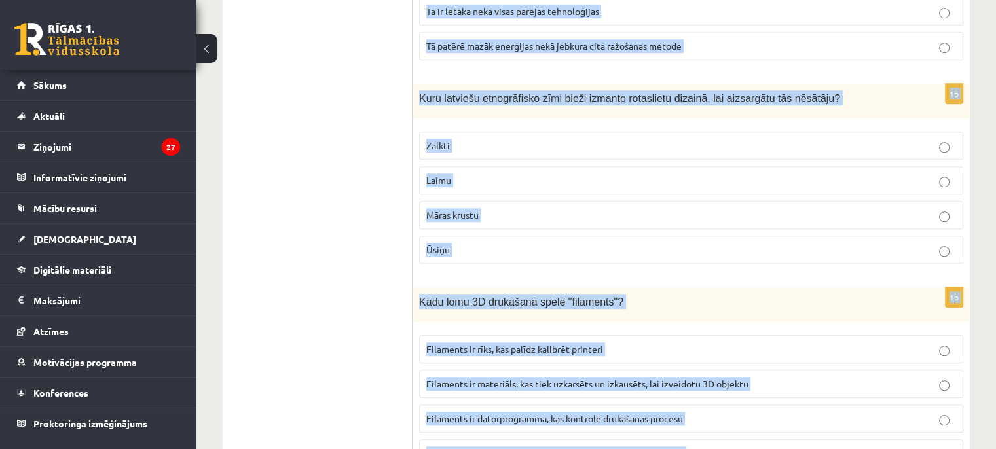
drag, startPoint x: 422, startPoint y: 49, endPoint x: 841, endPoint y: 452, distance: 581.5
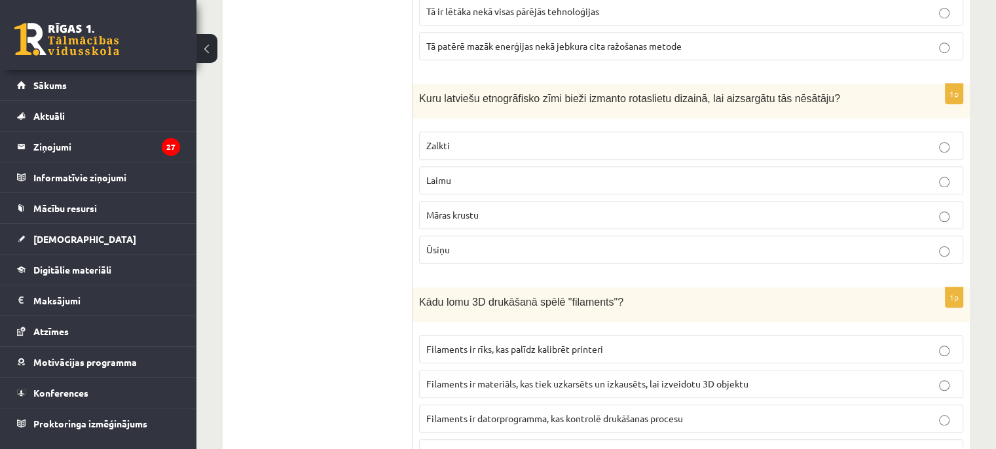
drag, startPoint x: 383, startPoint y: 238, endPoint x: 369, endPoint y: 234, distance: 14.5
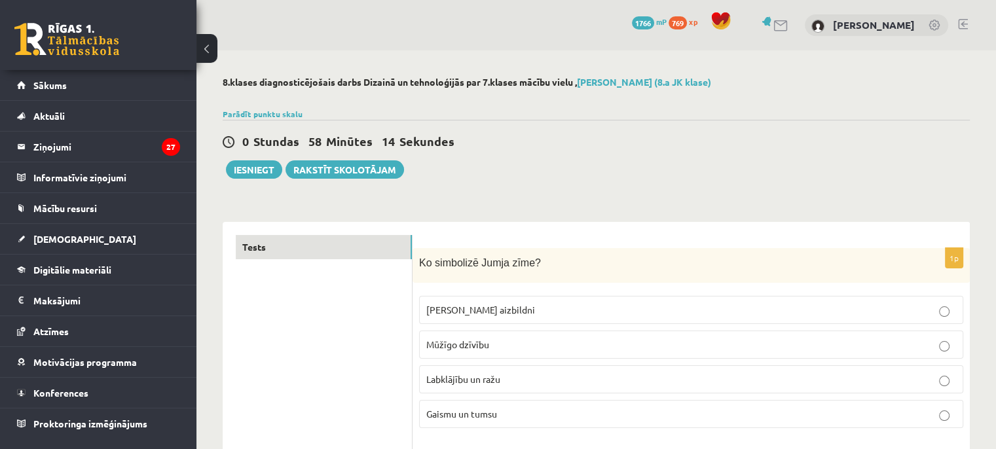
click at [515, 378] on p "Labklājību un ražu" at bounding box center [692, 380] width 530 height 14
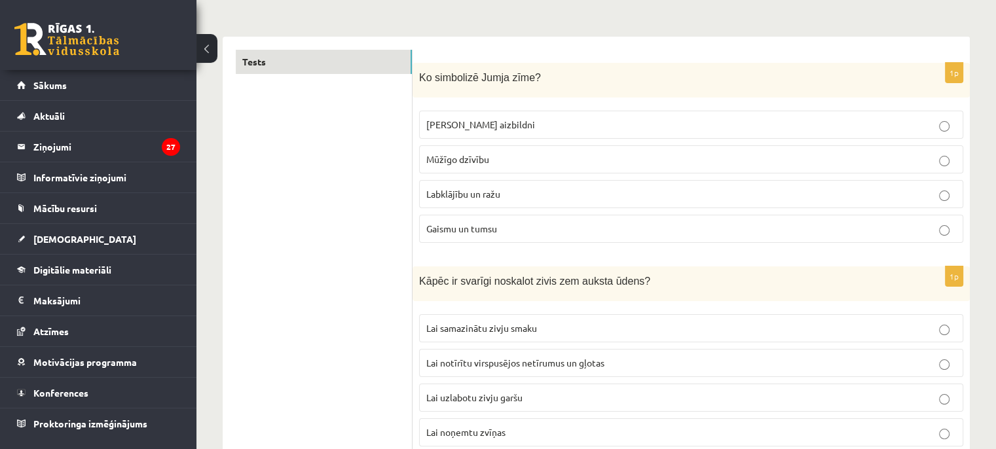
scroll to position [262, 0]
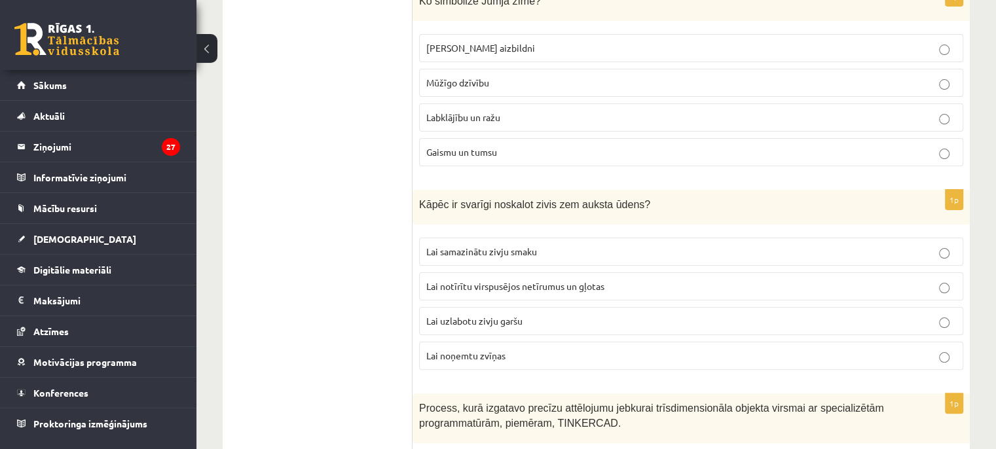
click at [517, 280] on p "Lai notīrītu virspusējos netīrumus un gļotas" at bounding box center [692, 287] width 530 height 14
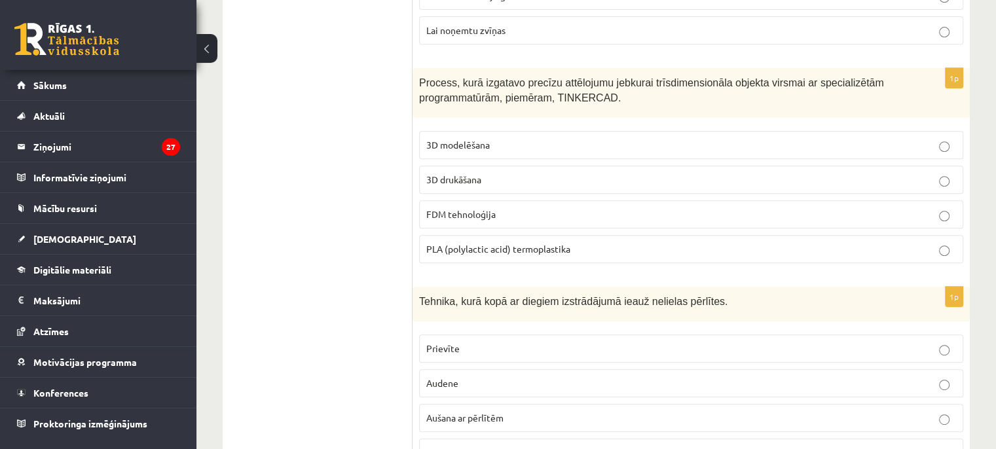
scroll to position [590, 0]
click at [497, 171] on p "3D drukāšana" at bounding box center [692, 178] width 530 height 14
click at [461, 142] on span "3D modelēšana" at bounding box center [459, 143] width 64 height 12
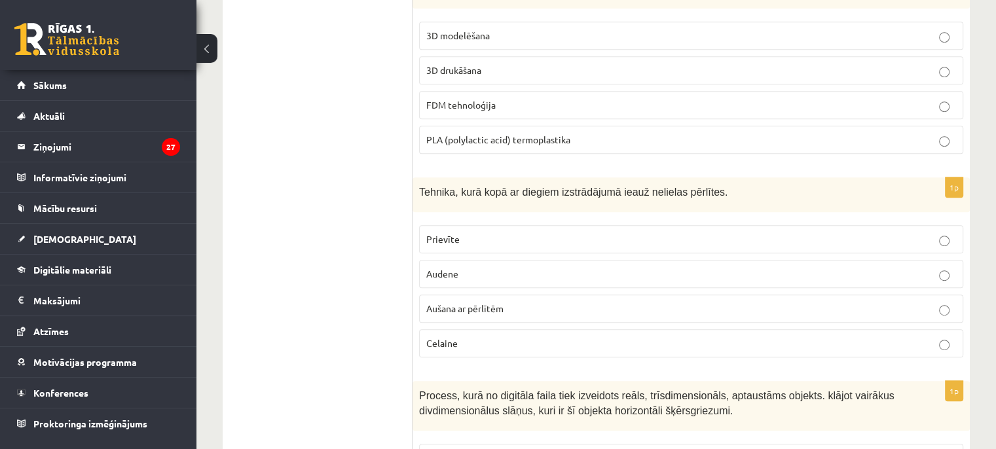
scroll to position [721, 0]
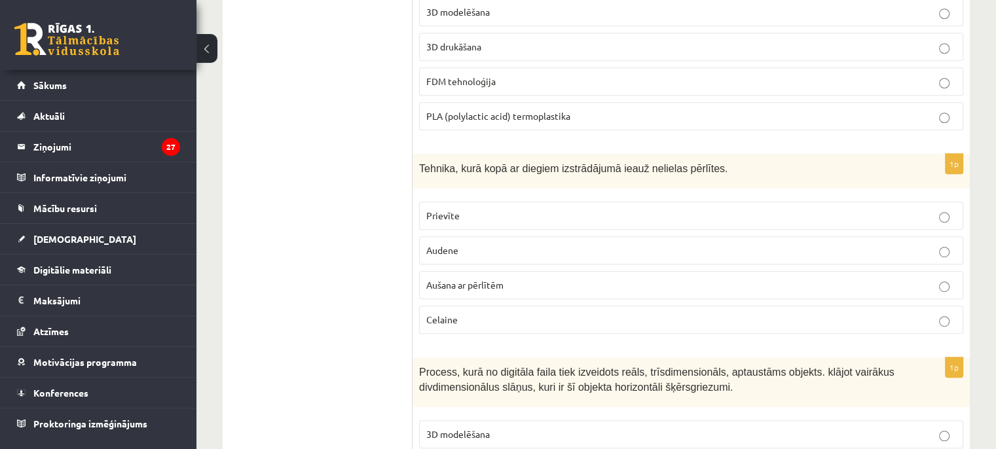
click at [489, 279] on span "Aušana ar pērlītēm" at bounding box center [465, 285] width 77 height 12
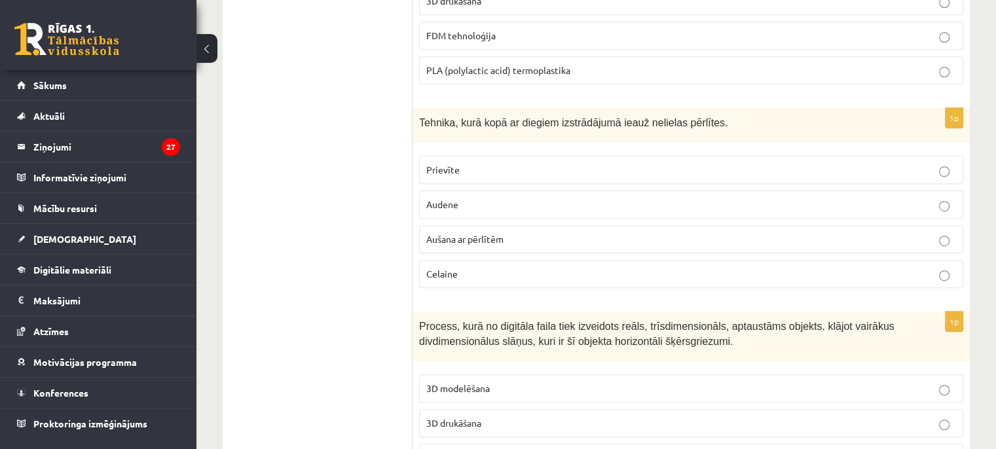
scroll to position [786, 0]
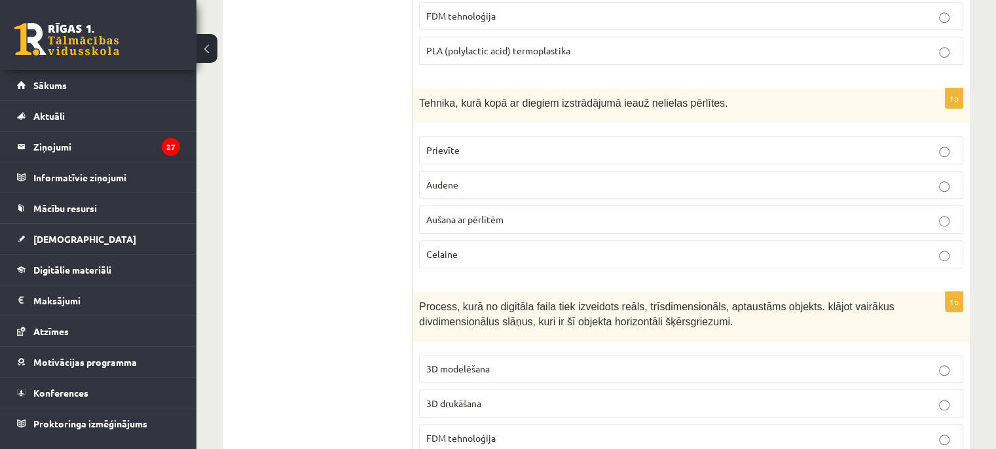
click at [480, 397] on p "3D drukāšana" at bounding box center [692, 404] width 530 height 14
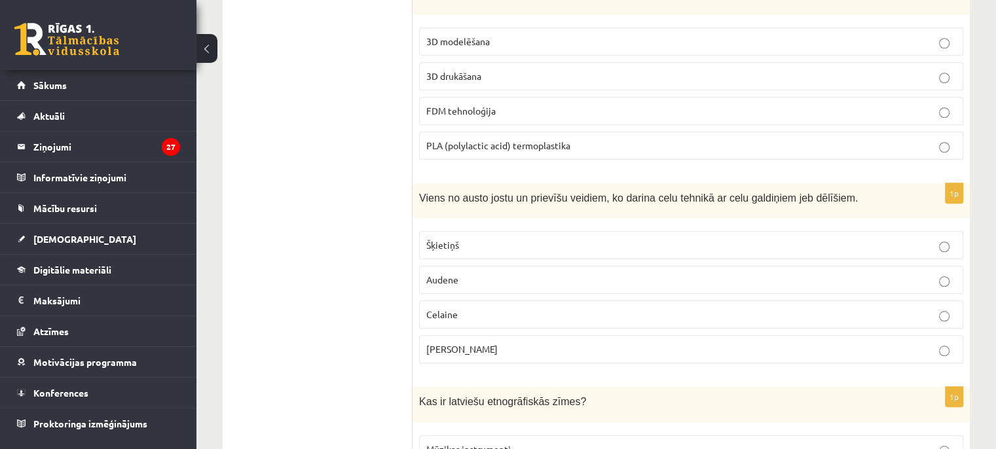
scroll to position [1245, 0]
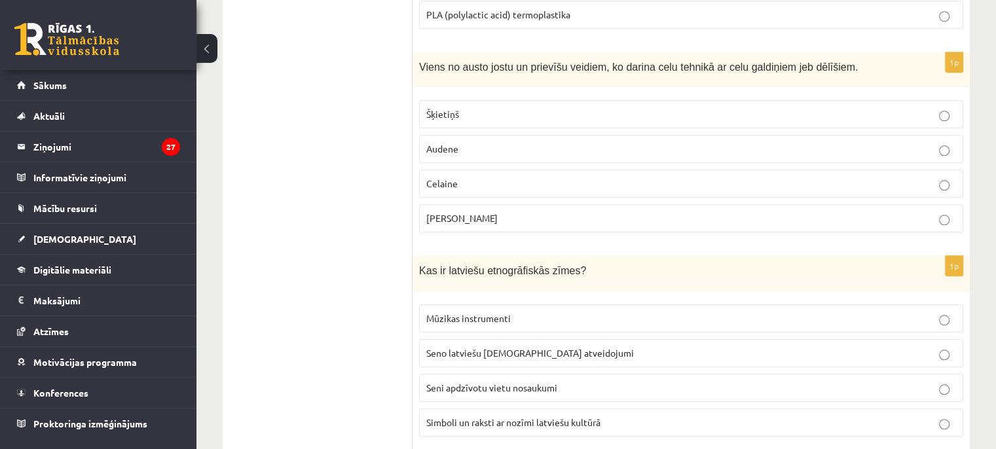
click at [510, 157] on fieldset "Šķietiņš Audene Celaine Josta" at bounding box center [691, 165] width 544 height 143
click at [518, 178] on p "Celaine" at bounding box center [692, 184] width 530 height 14
click at [525, 417] on span "Simboli un raksti ar nozīmi latviešu kultūrā" at bounding box center [514, 423] width 174 height 12
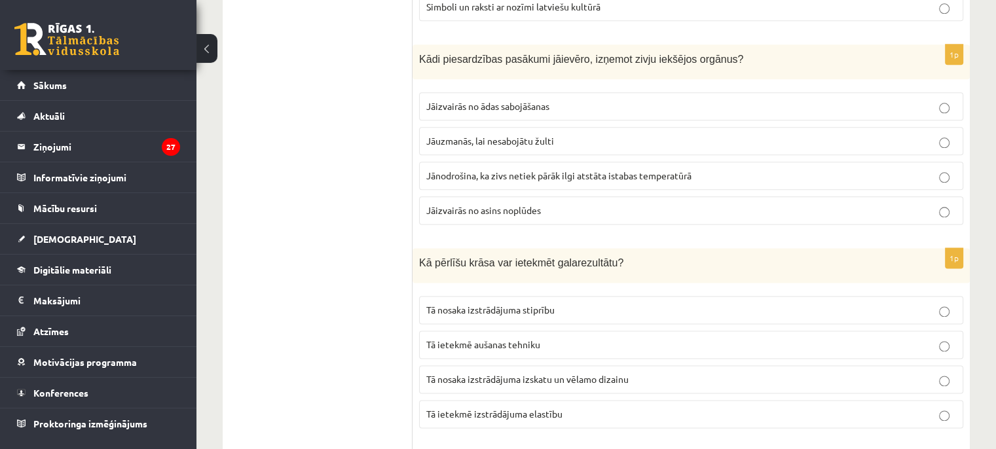
scroll to position [1638, 0]
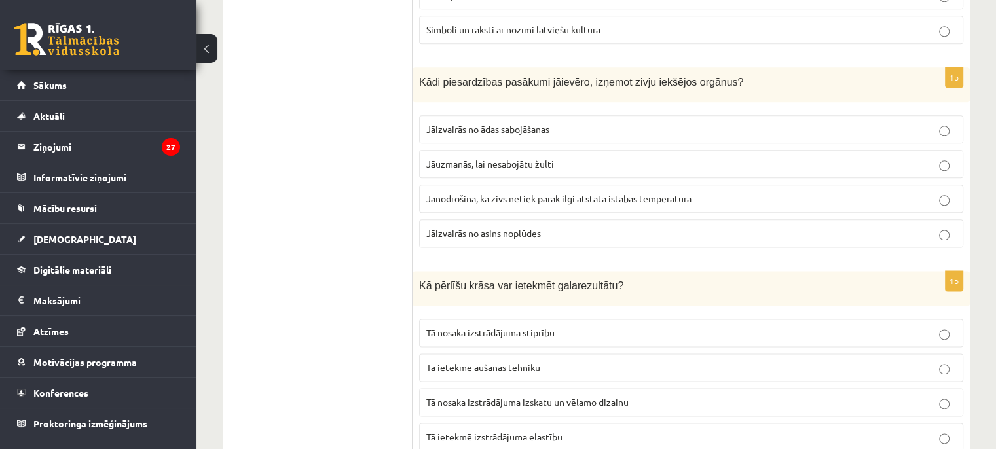
click at [519, 396] on span "Tā nosaka izstrādājuma izskatu un vēlamo dizainu" at bounding box center [528, 402] width 202 height 12
click at [569, 157] on p "Jāuzmanās, lai nesabojātu žulti" at bounding box center [692, 164] width 530 height 14
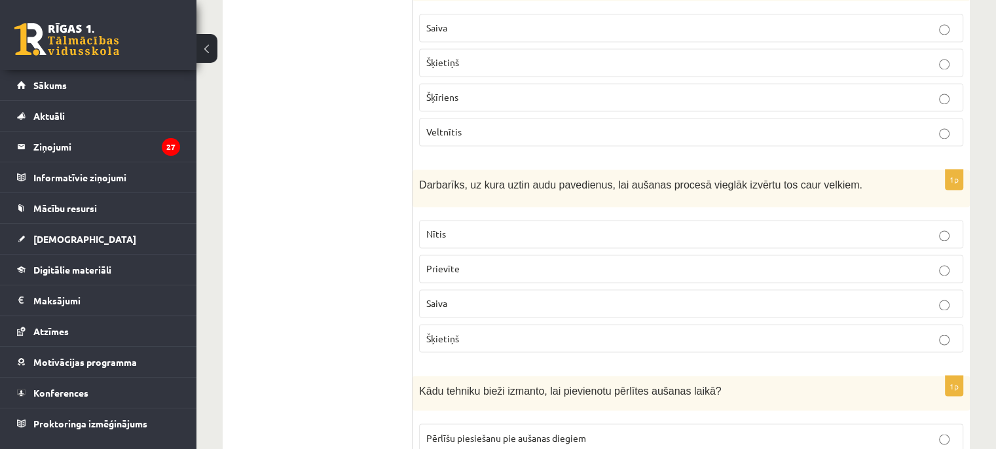
scroll to position [2096, 0]
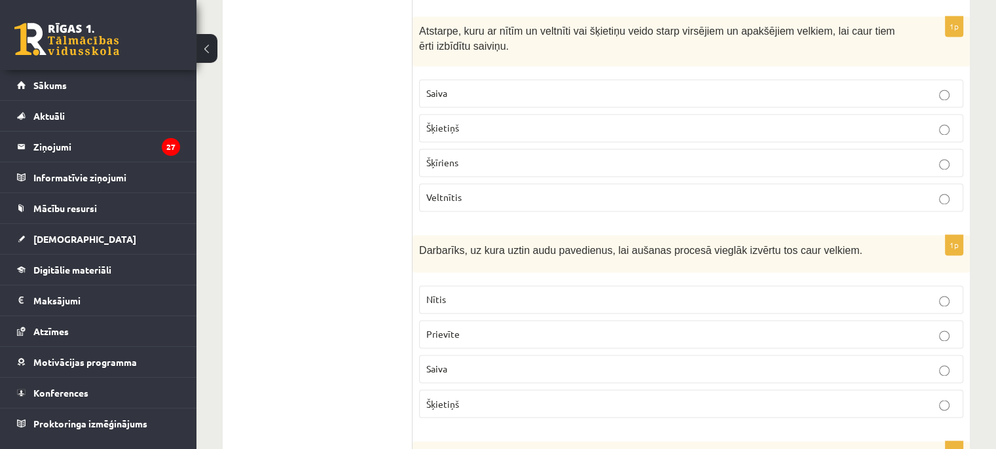
click at [520, 156] on p "Šķīriens" at bounding box center [692, 163] width 530 height 14
click at [507, 365] on label "Saiva" at bounding box center [691, 369] width 544 height 28
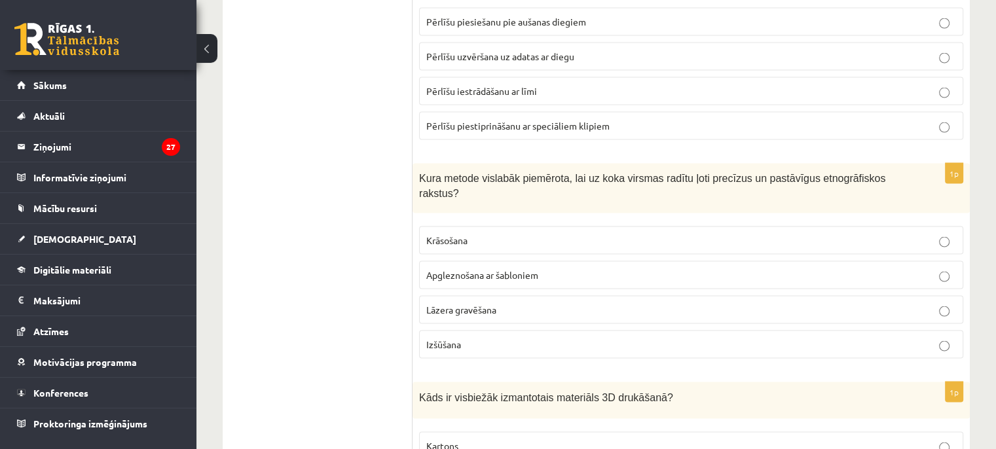
scroll to position [2555, 0]
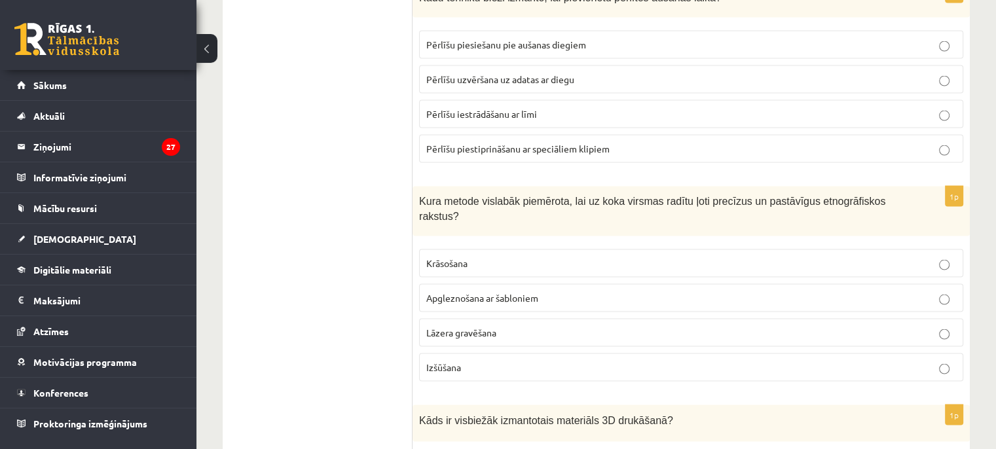
click at [543, 73] on span "Pērlīšu uzvēršana uz adatas ar diegu" at bounding box center [501, 79] width 148 height 12
click at [498, 326] on p "Lāzera gravēšana" at bounding box center [692, 333] width 530 height 14
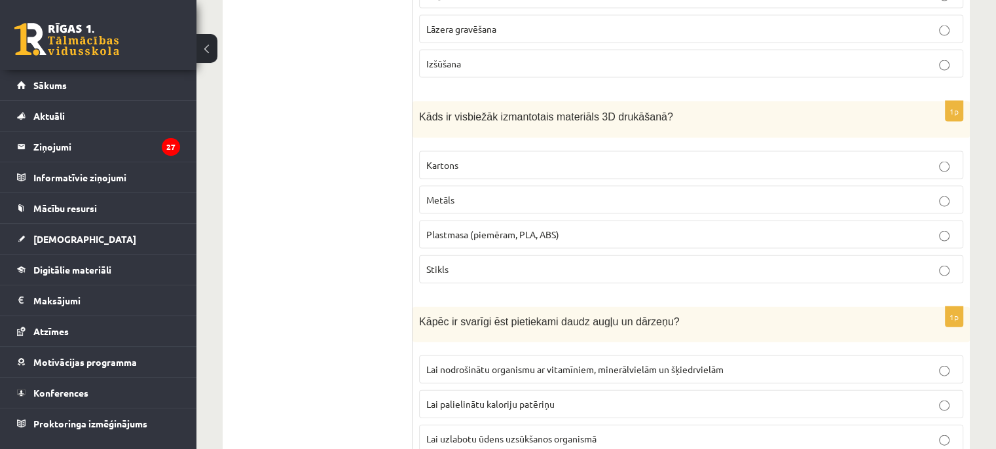
scroll to position [2883, 0]
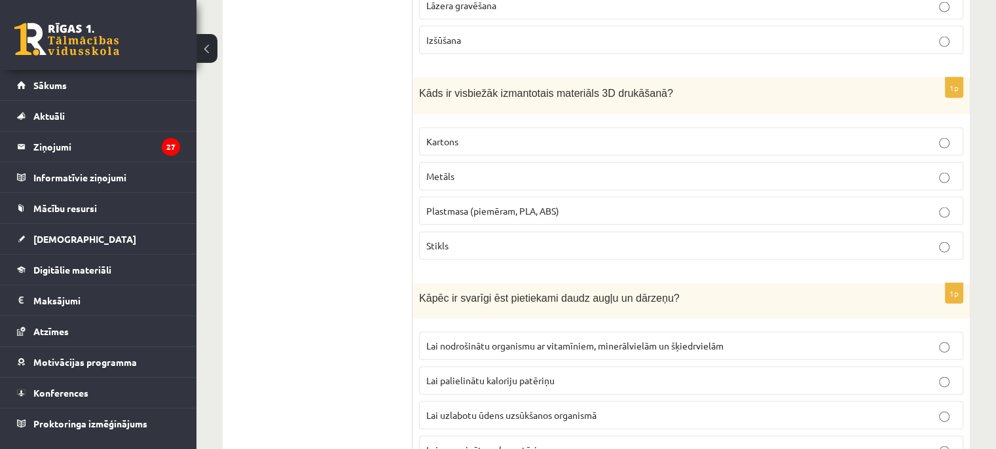
click at [487, 340] on span "Lai nodrošinātu organismu ar vitamīniem, minerālvielām un šķiedrvielām" at bounding box center [575, 346] width 297 height 12
click at [568, 87] on div "1p Kāds ir visbiežāk izmantotais materiāls 3D drukāšanā? Kartons Metāls Plastma…" at bounding box center [692, 174] width 558 height 193
click at [567, 135] on p "Kartons" at bounding box center [692, 142] width 530 height 14
click at [567, 204] on p "Plastmasa (piemēram, PLA, ABS)" at bounding box center [692, 211] width 530 height 14
click at [569, 340] on span "Lai nodrošinātu organismu ar vitamīniem, minerālvielām un šķiedrvielām" at bounding box center [575, 346] width 297 height 12
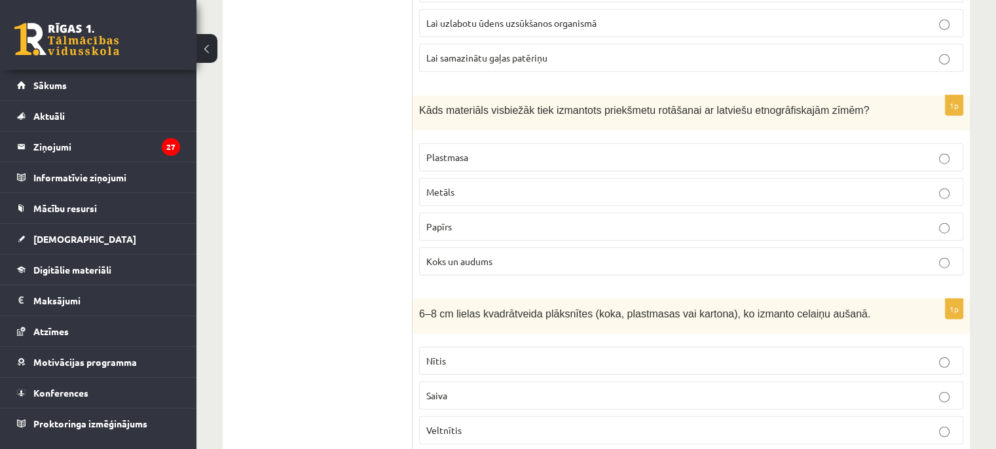
scroll to position [3276, 0]
click at [582, 254] on p "Koks un audums" at bounding box center [692, 261] width 530 height 14
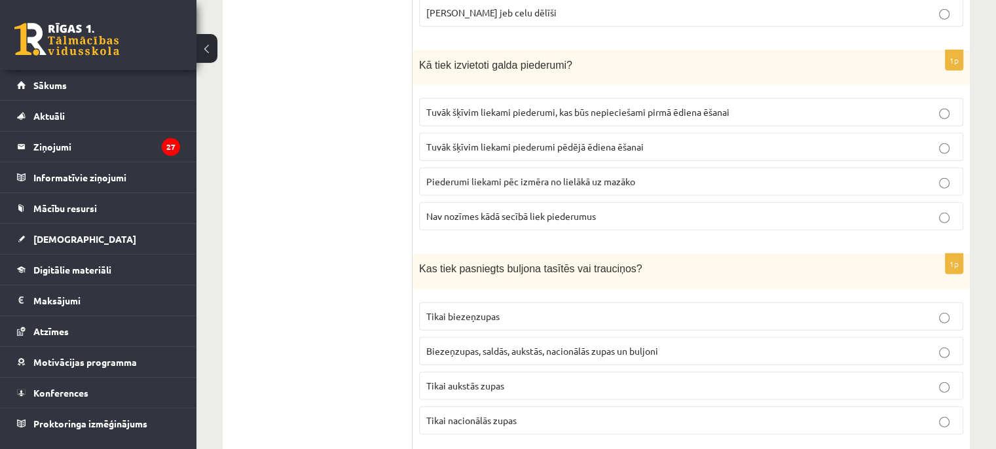
scroll to position [3734, 0]
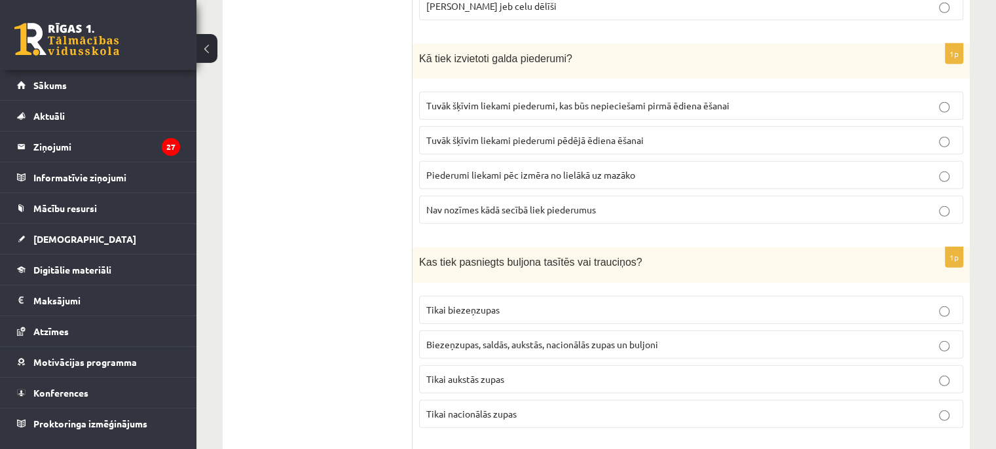
click at [535, 338] on p "Biezeņzupas, saldās, aukstās, nacionālās zupas un buljoni" at bounding box center [692, 345] width 530 height 14
click at [539, 100] on span "Tuvāk šķīvim liekami piederumi, kas būs nepieciešami pirmā ēdiena ēšanai" at bounding box center [578, 106] width 303 height 12
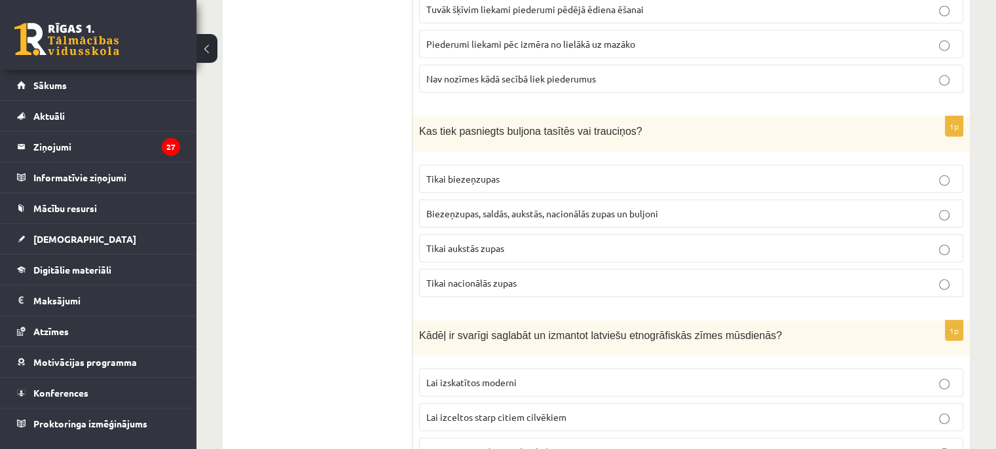
scroll to position [3931, 0]
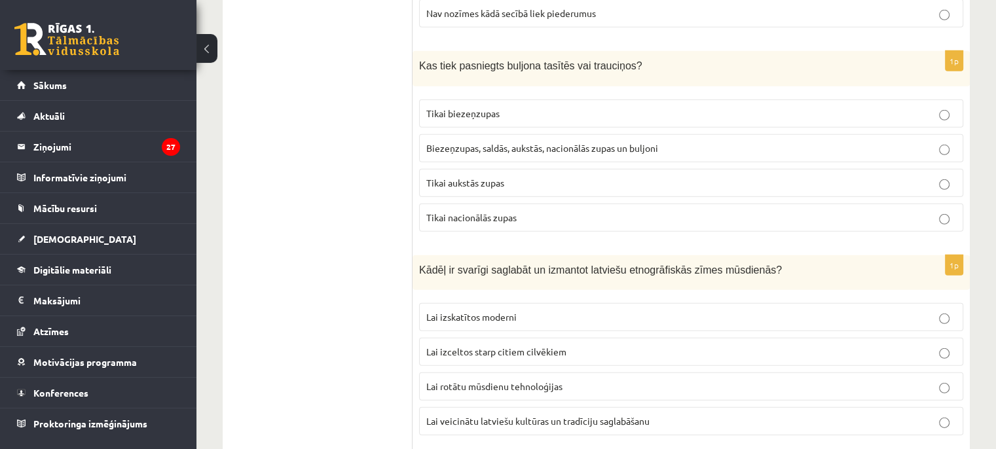
click at [523, 415] on span "Lai veicinātu latviešu kultūras un tradīciju saglabāšanu" at bounding box center [538, 421] width 223 height 12
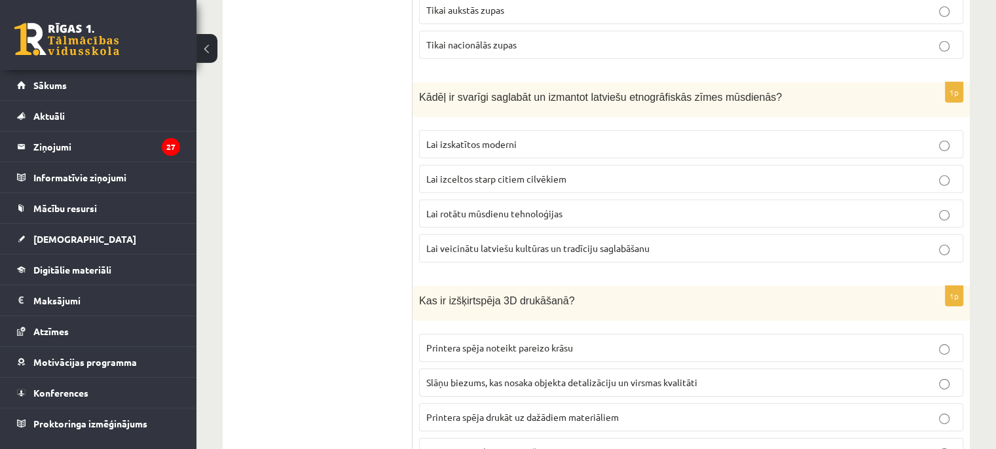
scroll to position [4127, 0]
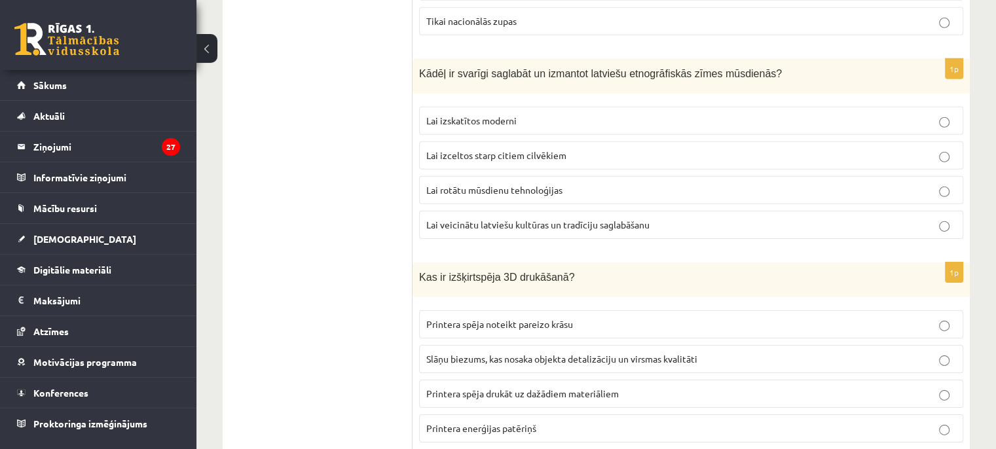
click at [539, 345] on label "Slāņu biezums, kas nosaka objekta detalizāciju un virsmas kvalitāti" at bounding box center [691, 359] width 544 height 28
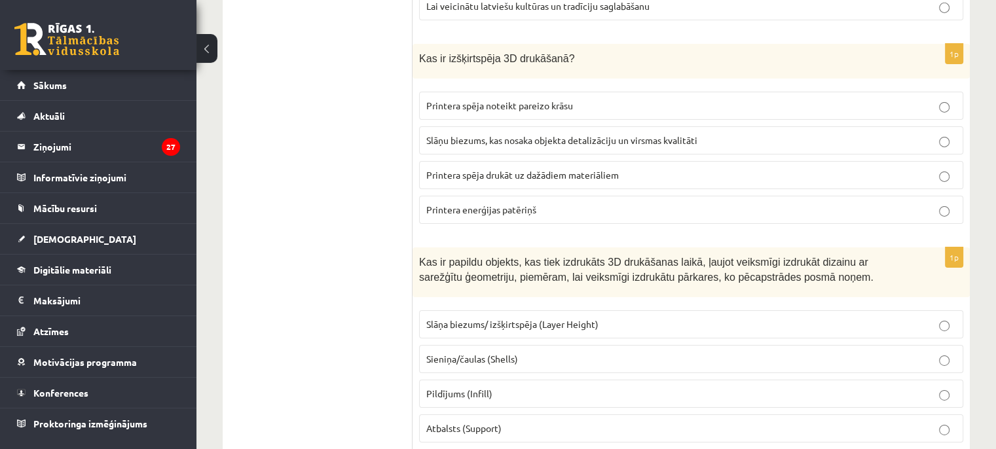
scroll to position [4324, 0]
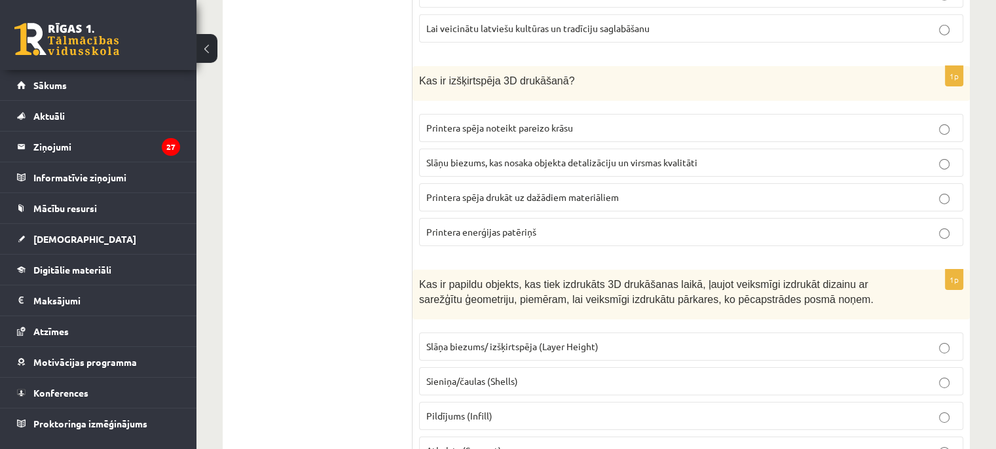
click at [525, 444] on p "Atbalsts (Support)" at bounding box center [692, 451] width 530 height 14
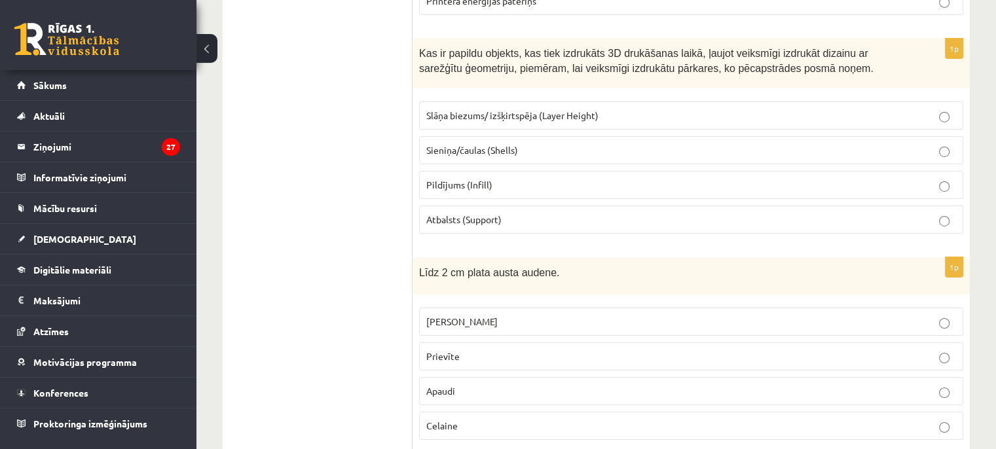
scroll to position [4586, 0]
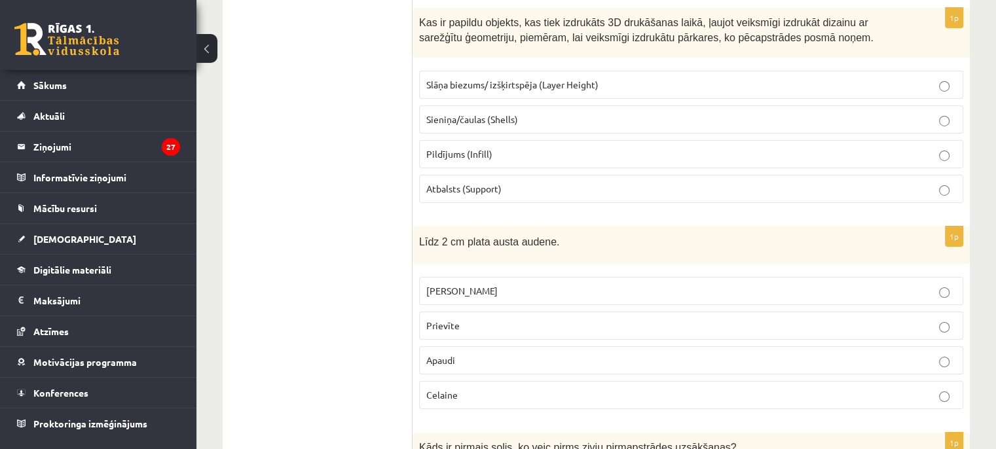
click at [520, 312] on label "Prievīte" at bounding box center [691, 326] width 544 height 28
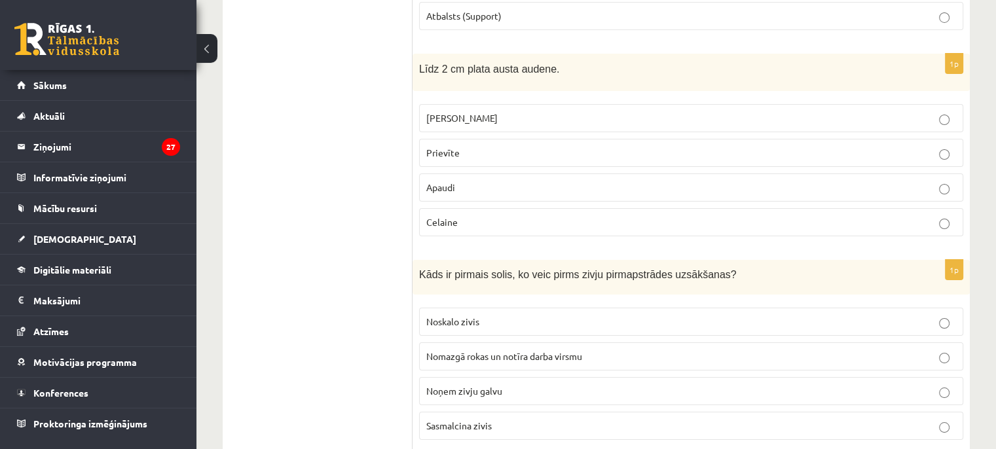
scroll to position [4783, 0]
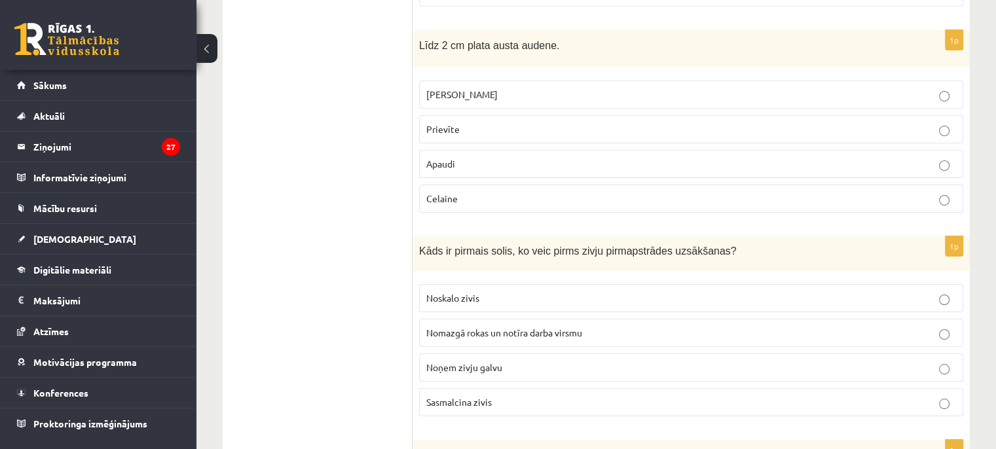
click at [550, 319] on label "Nomazgā rokas un notīra darba virsmu" at bounding box center [691, 333] width 544 height 28
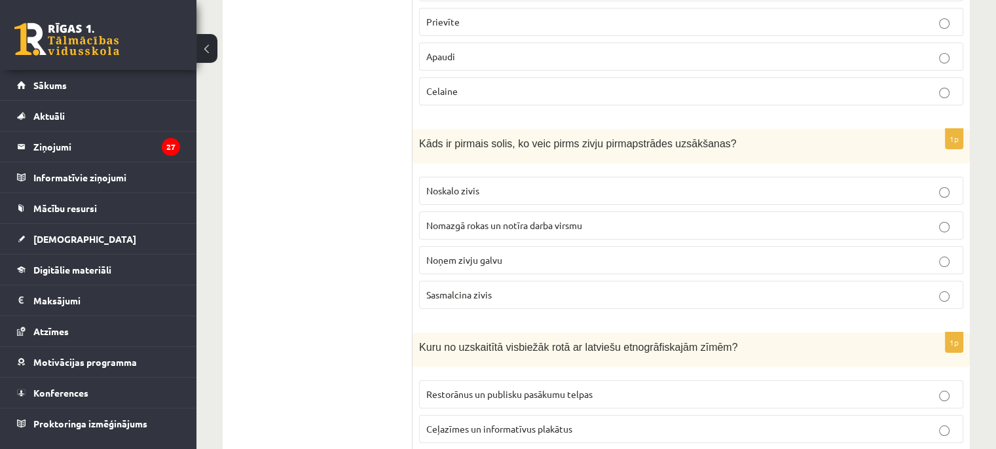
scroll to position [4914, 0]
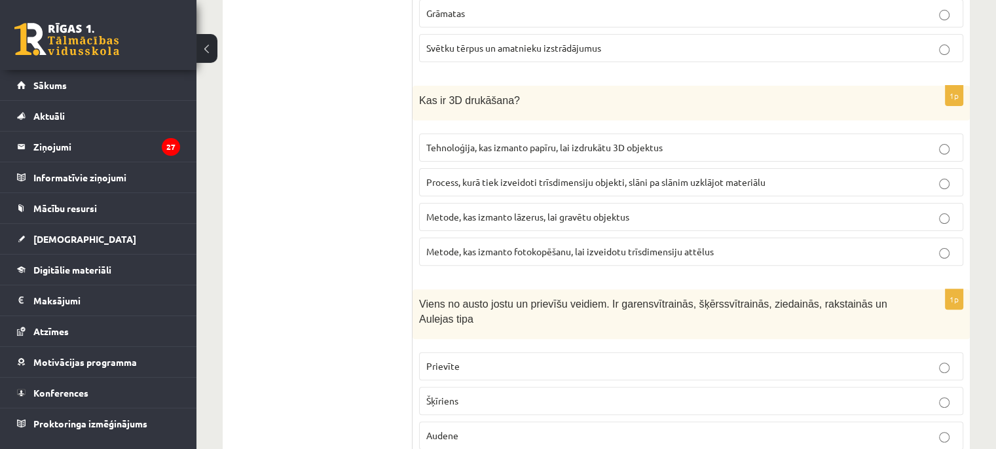
scroll to position [5372, 0]
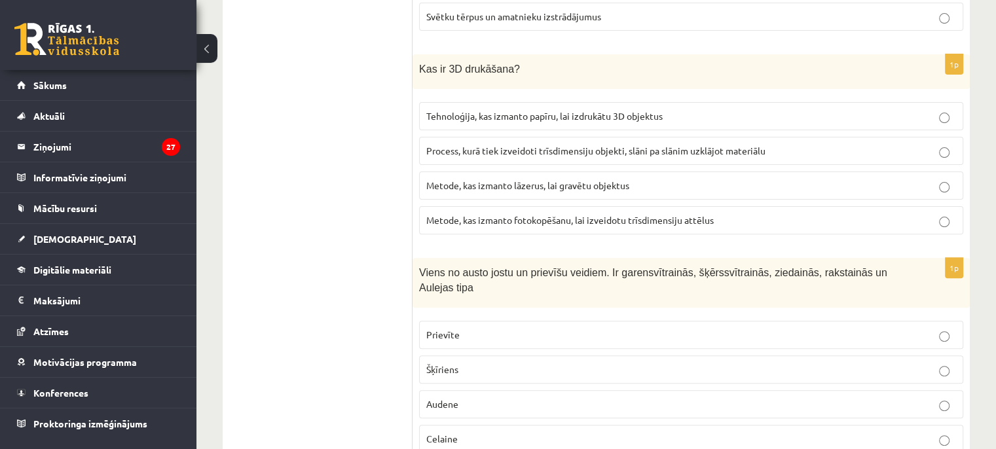
click at [514, 145] on span "Process, kurā tiek izveidoti trīsdimensiju objekti, slāni pa slānim uzklājot ma…" at bounding box center [596, 151] width 339 height 12
click at [491, 328] on p "Prievīte" at bounding box center [692, 335] width 530 height 14
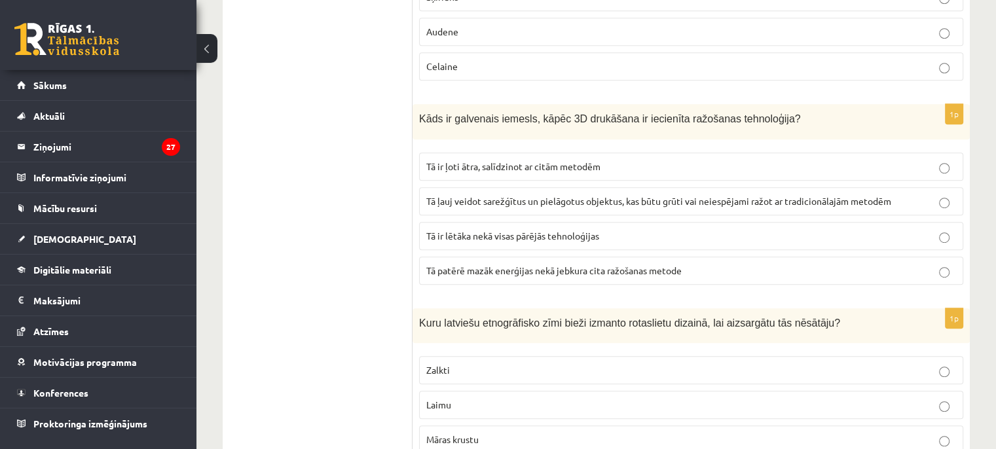
scroll to position [5765, 0]
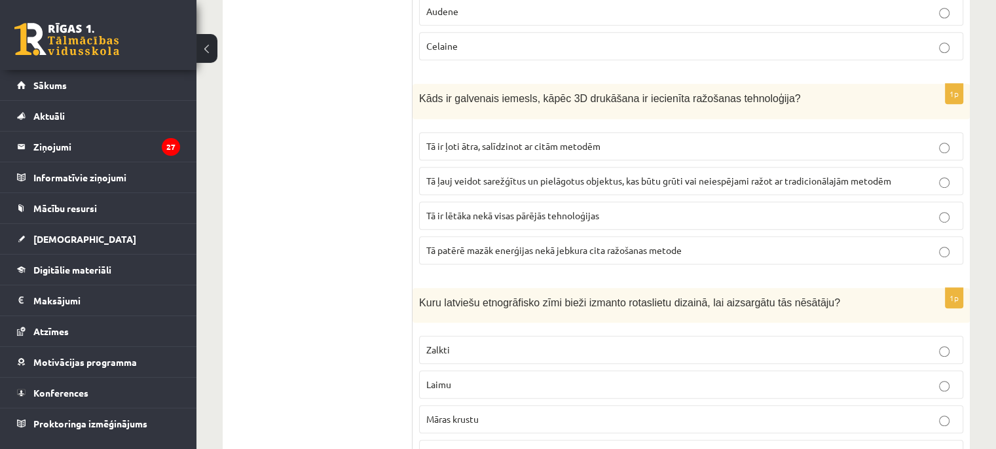
click at [525, 175] on span "Tā ļauj veidot sarežģītus un pielāgotus objektus, kas būtu grūti vai neiespējam…" at bounding box center [659, 181] width 465 height 12
click at [477, 413] on span "Māras krustu" at bounding box center [453, 419] width 52 height 12
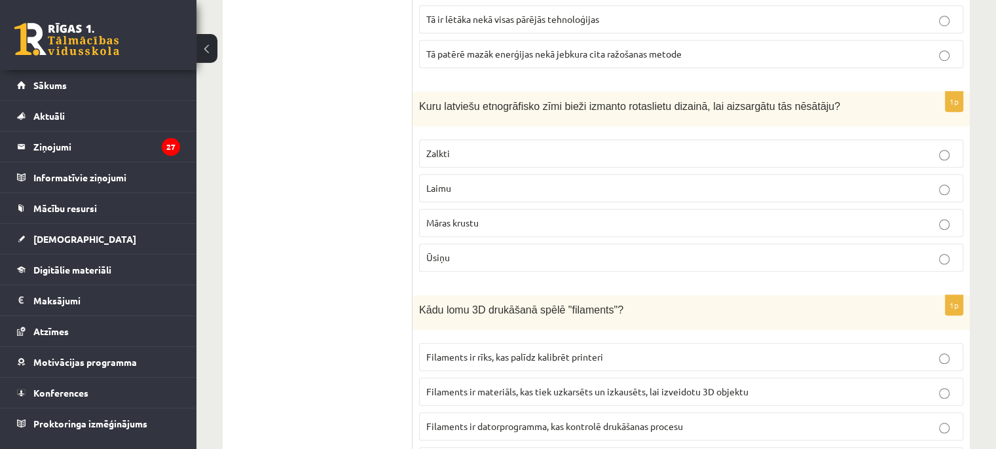
scroll to position [5970, 0]
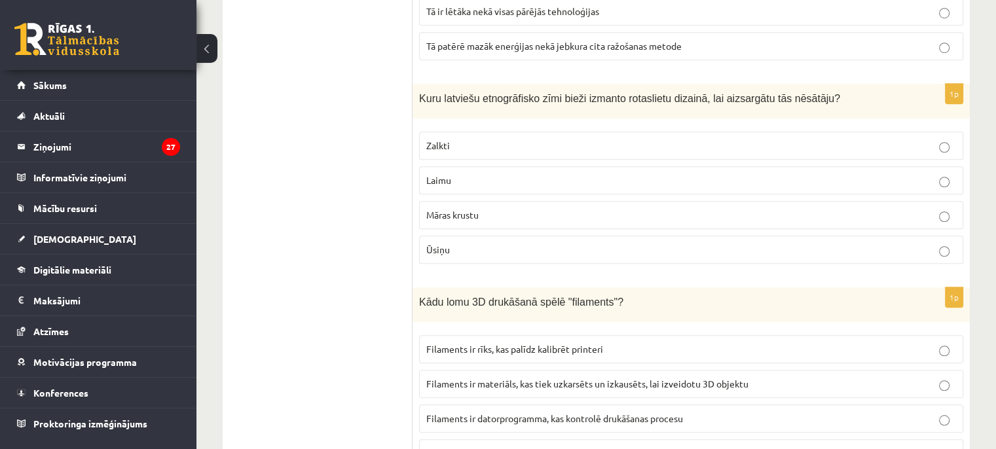
click at [524, 378] on span "Filaments ir materiāls, kas tiek uzkarsēts un izkausēts, lai izveidotu 3D objek…" at bounding box center [588, 384] width 322 height 12
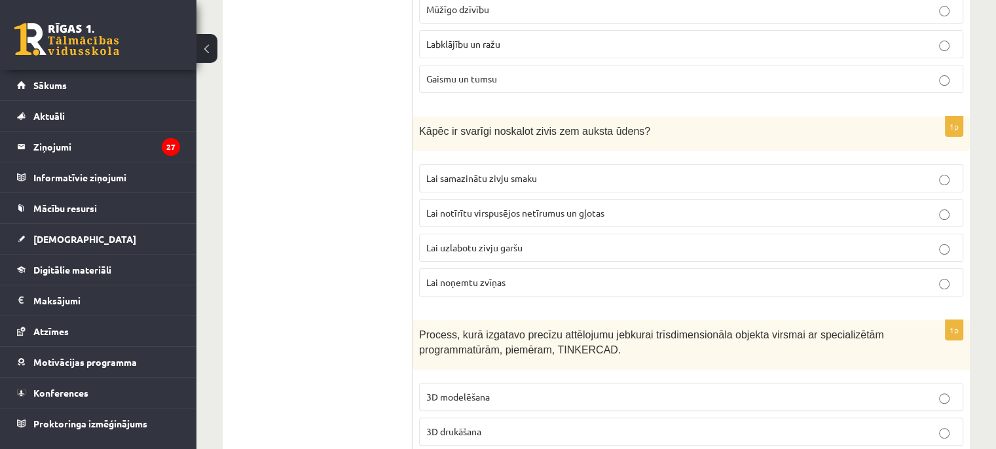
scroll to position [0, 0]
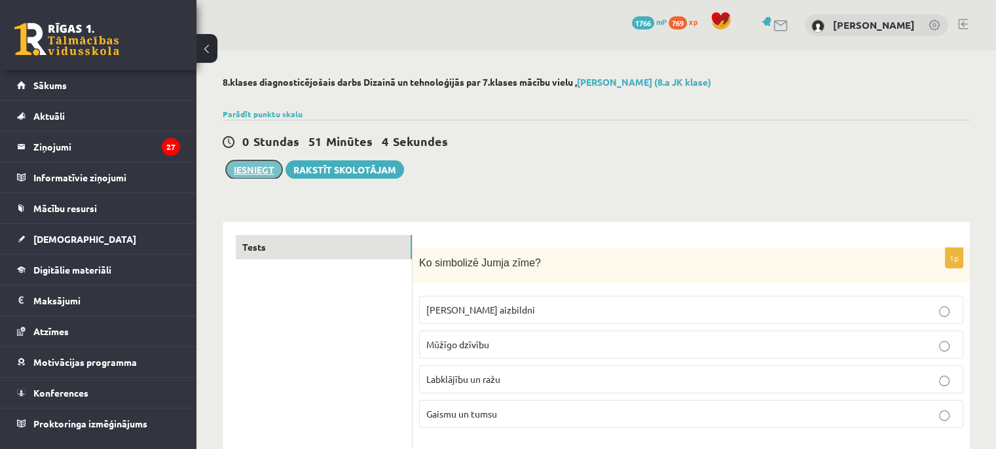
click at [269, 161] on button "Iesniegt" at bounding box center [254, 170] width 56 height 18
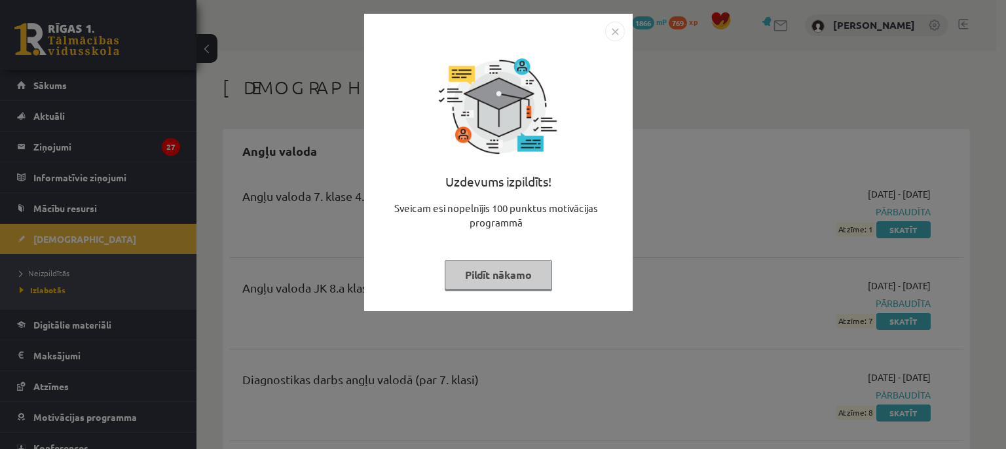
click at [617, 33] on img "Close" at bounding box center [615, 32] width 20 height 20
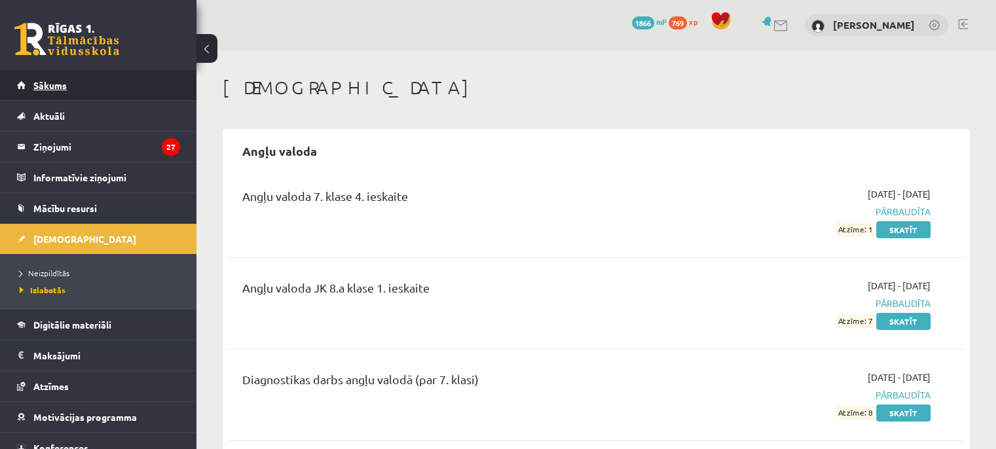
click at [49, 80] on span "Sākums" at bounding box center [49, 85] width 33 height 12
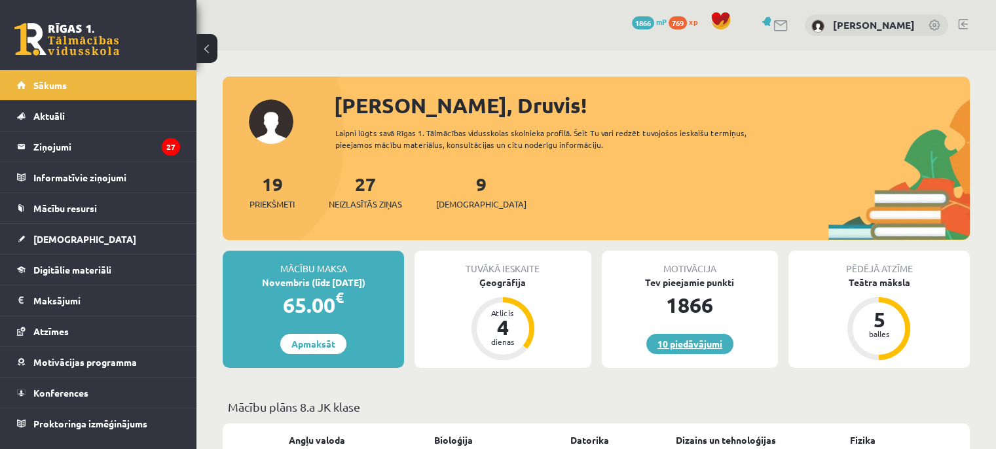
click at [715, 339] on link "10 piedāvājumi" at bounding box center [690, 344] width 87 height 20
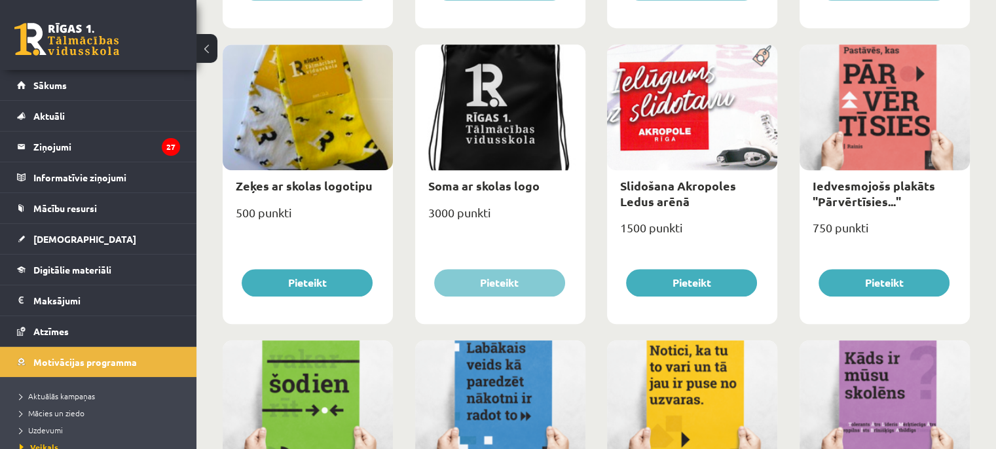
scroll to position [974, 0]
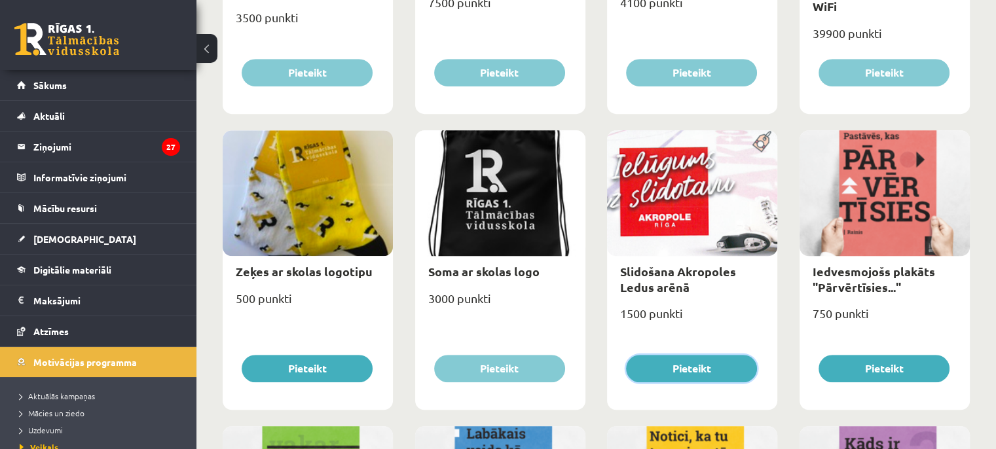
click at [709, 371] on button "Pieteikt" at bounding box center [691, 369] width 131 height 28
type input "*"
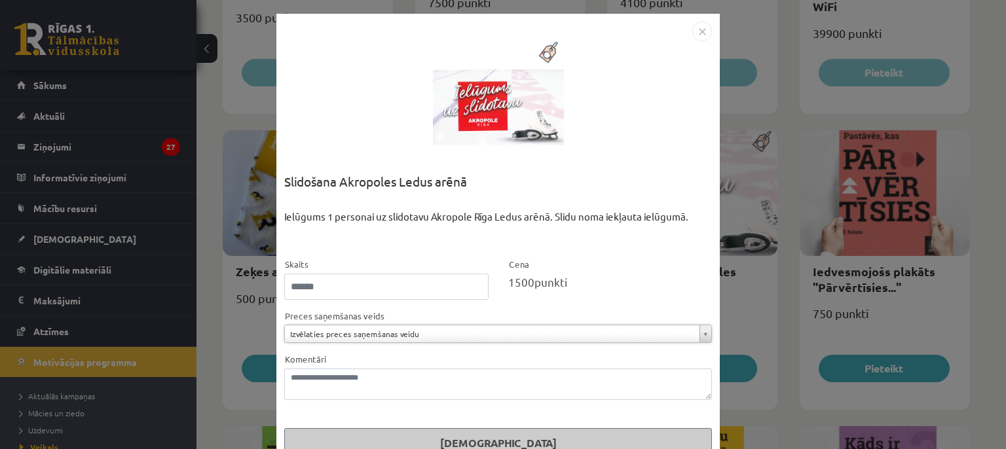
click at [694, 24] on img "Close" at bounding box center [702, 32] width 20 height 20
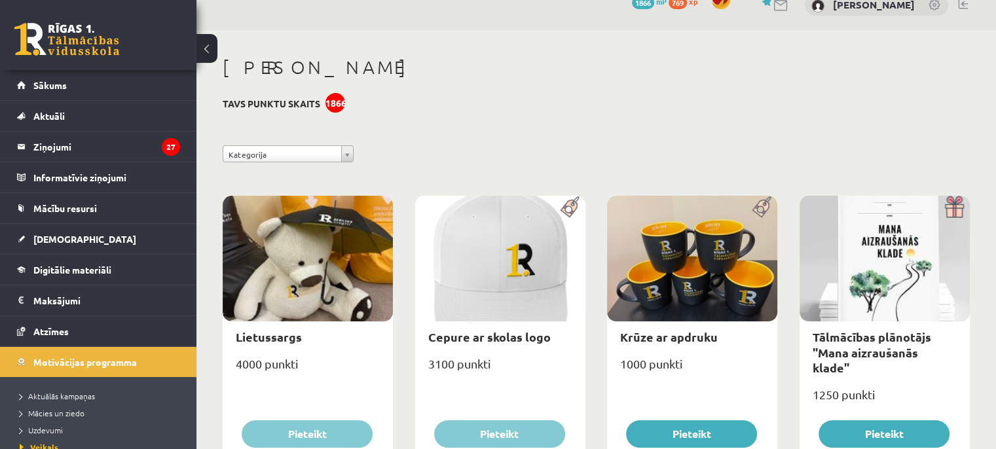
scroll to position [0, 0]
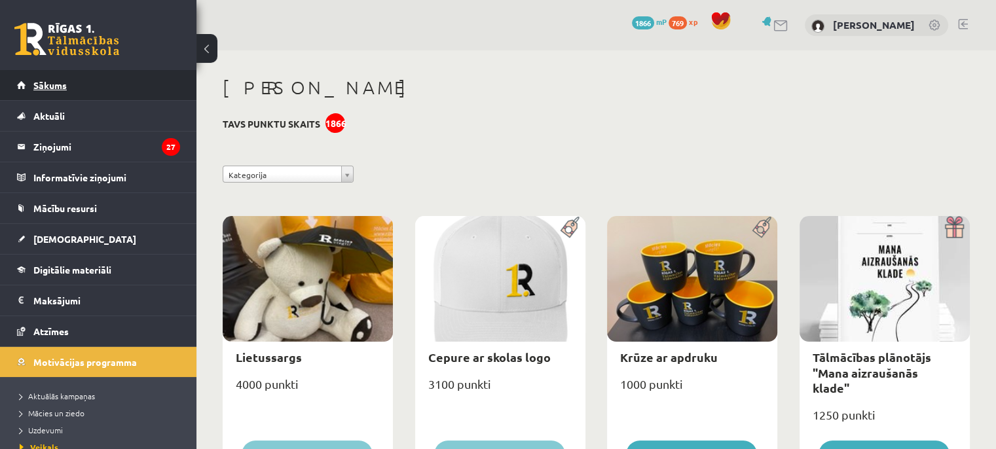
click at [66, 81] on link "Sākums" at bounding box center [98, 85] width 163 height 30
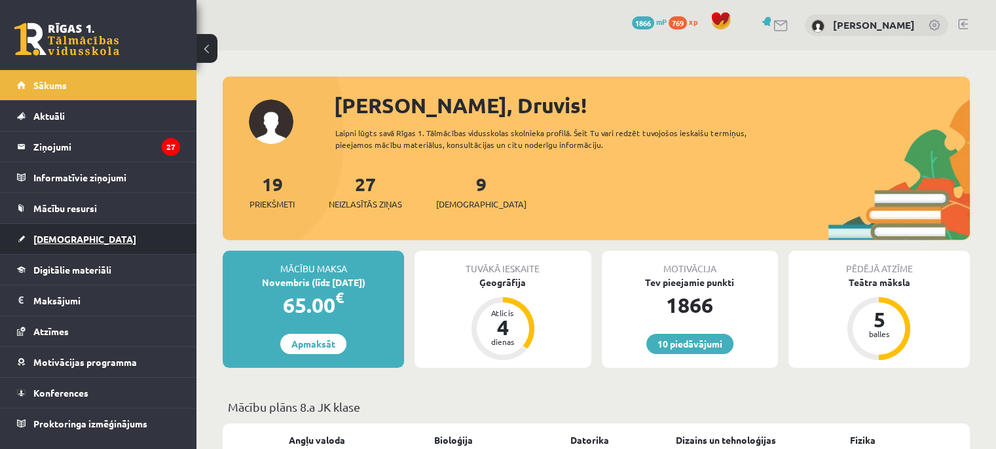
click at [68, 235] on span "[DEMOGRAPHIC_DATA]" at bounding box center [84, 239] width 103 height 12
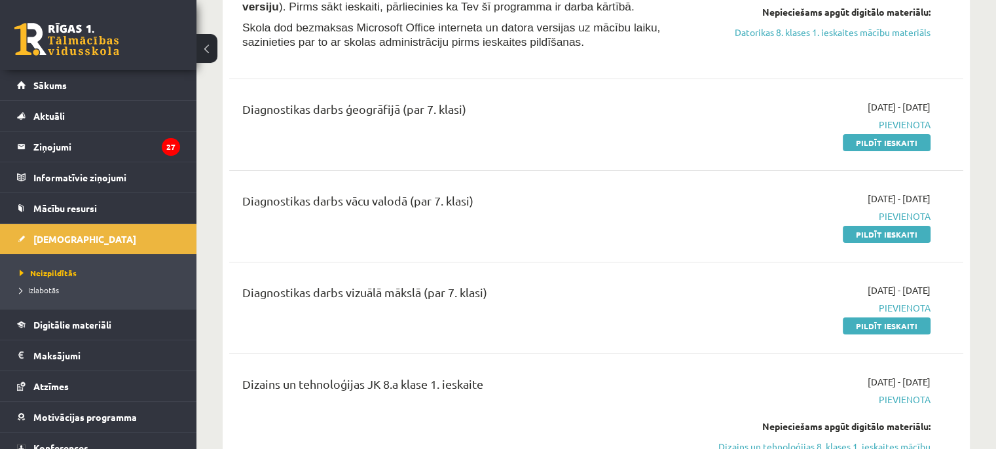
scroll to position [197, 0]
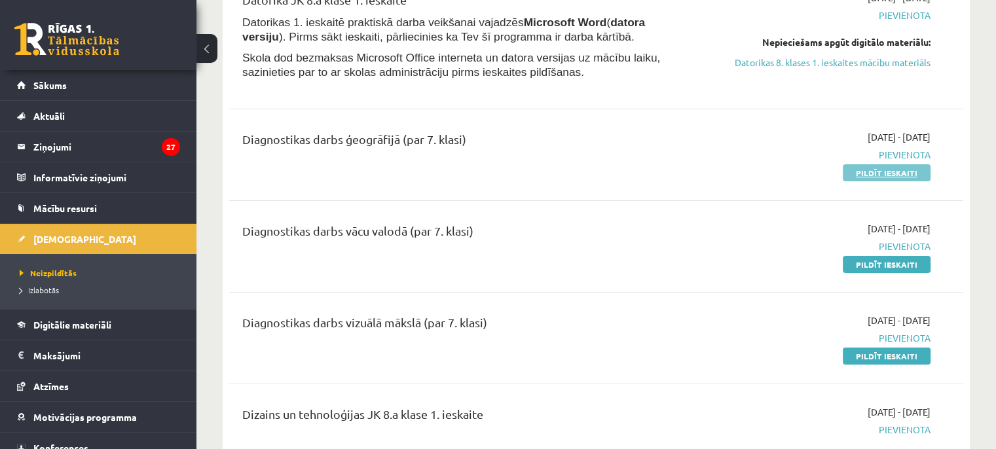
click at [888, 172] on link "Pildīt ieskaiti" at bounding box center [887, 172] width 88 height 17
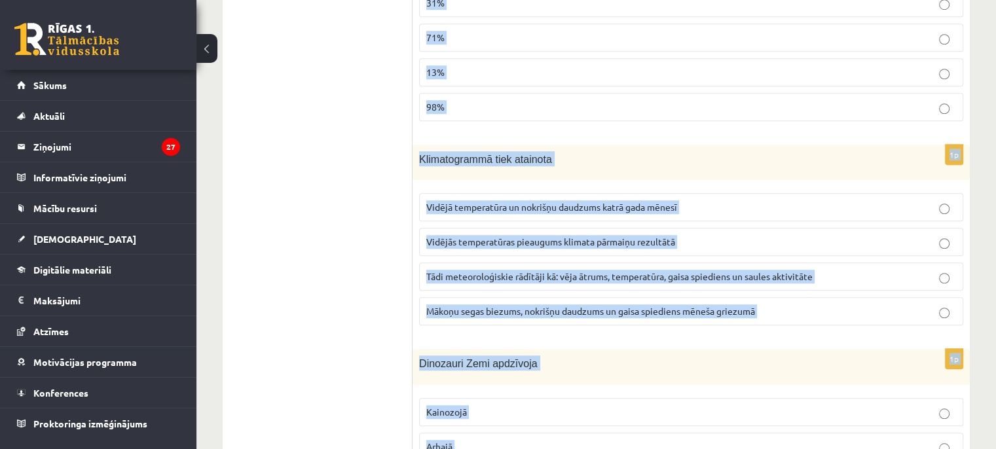
scroll to position [6107, 0]
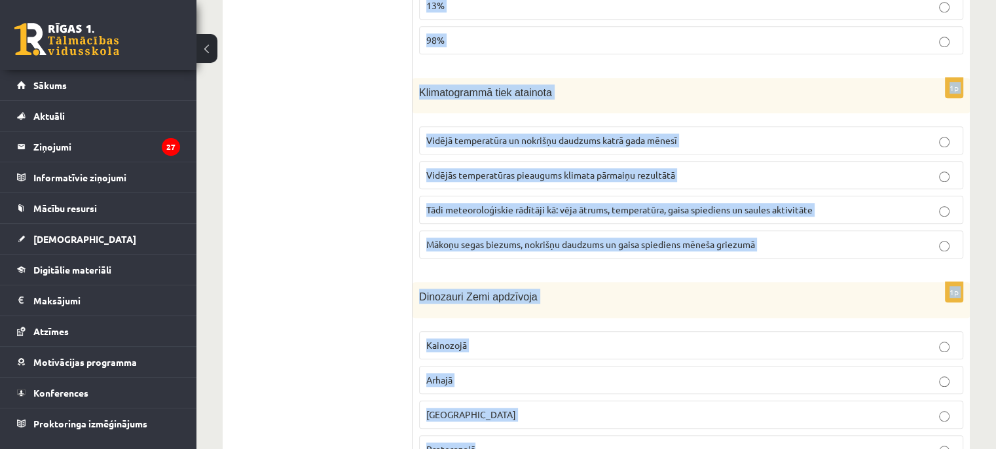
drag, startPoint x: 416, startPoint y: 246, endPoint x: 823, endPoint y: 466, distance: 462.6
copy form "Loremipsum dolor, sit ametcon adi elitseddo ei Temporin utlab Etdolorema aliqu …"
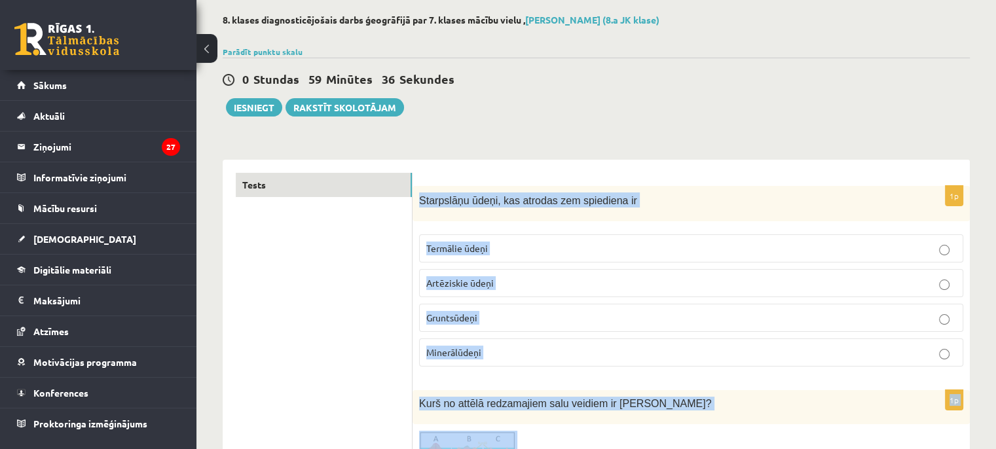
scroll to position [0, 0]
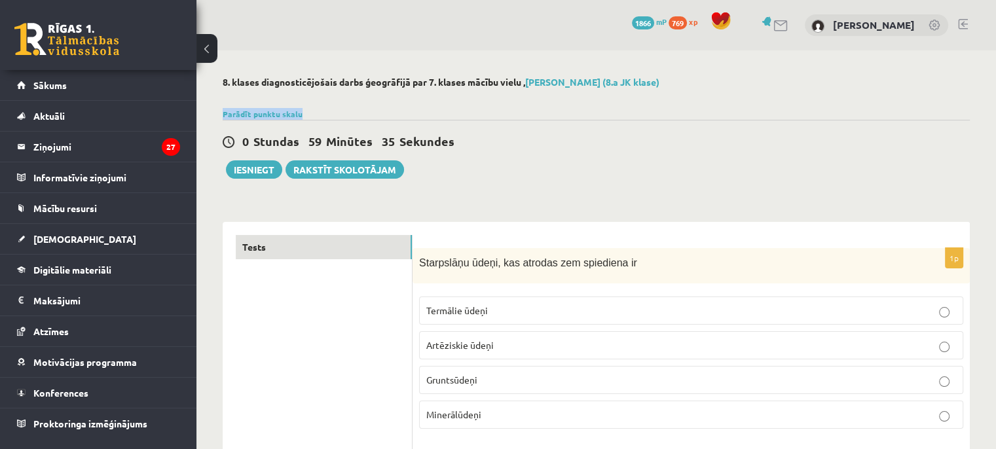
drag, startPoint x: 582, startPoint y: 104, endPoint x: 580, endPoint y: 113, distance: 9.5
click at [583, 81] on link "Druvis Briedis (8.a JK klase)" at bounding box center [592, 82] width 134 height 12
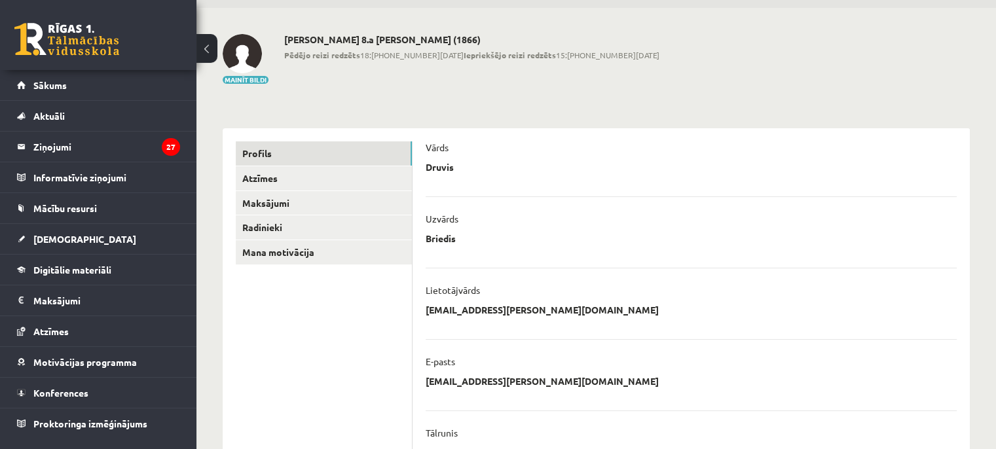
scroll to position [66, 0]
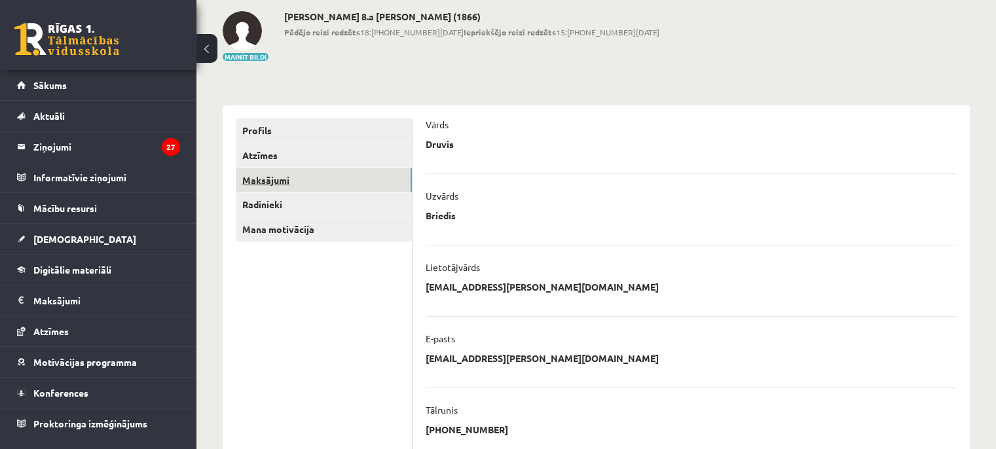
click at [271, 174] on link "Maksājumi" at bounding box center [324, 180] width 176 height 24
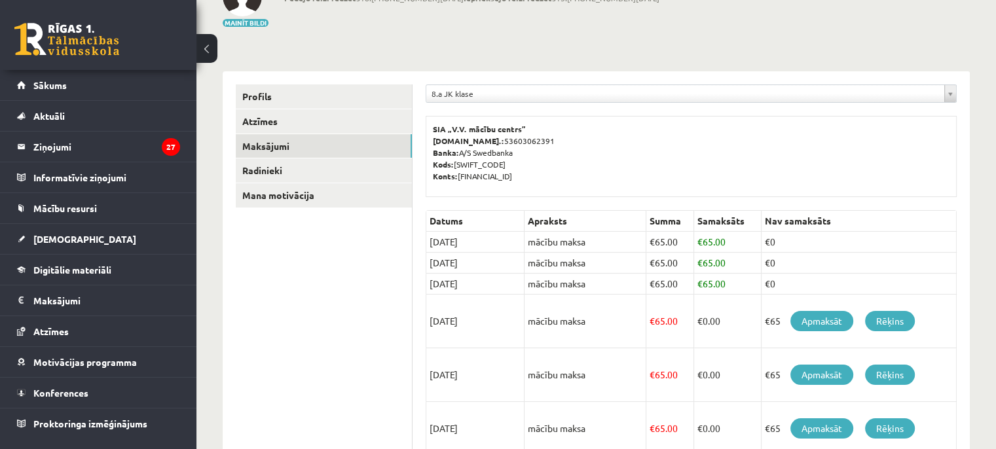
scroll to position [131, 0]
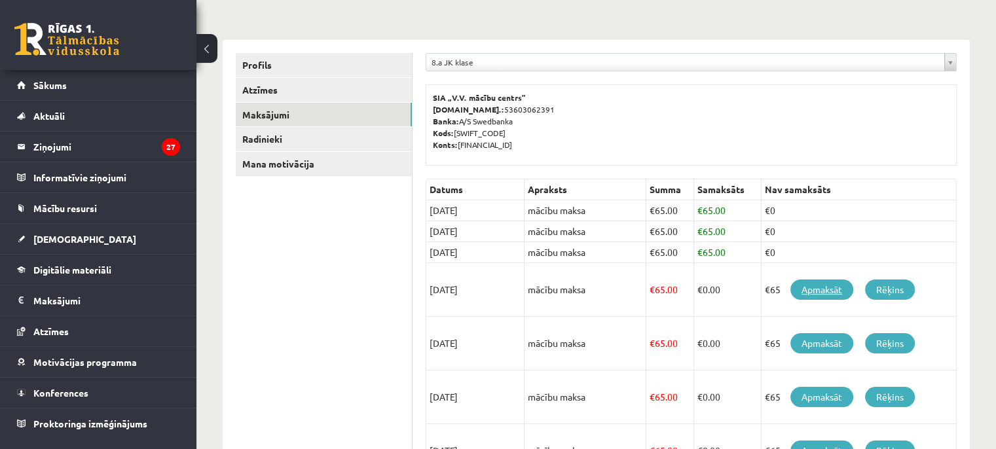
click at [818, 297] on link "Apmaksāt" at bounding box center [822, 290] width 63 height 20
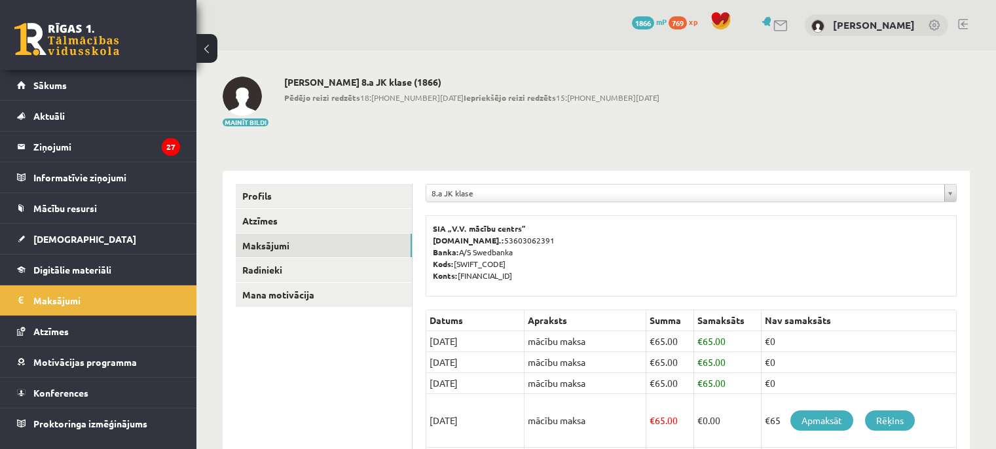
scroll to position [131, 0]
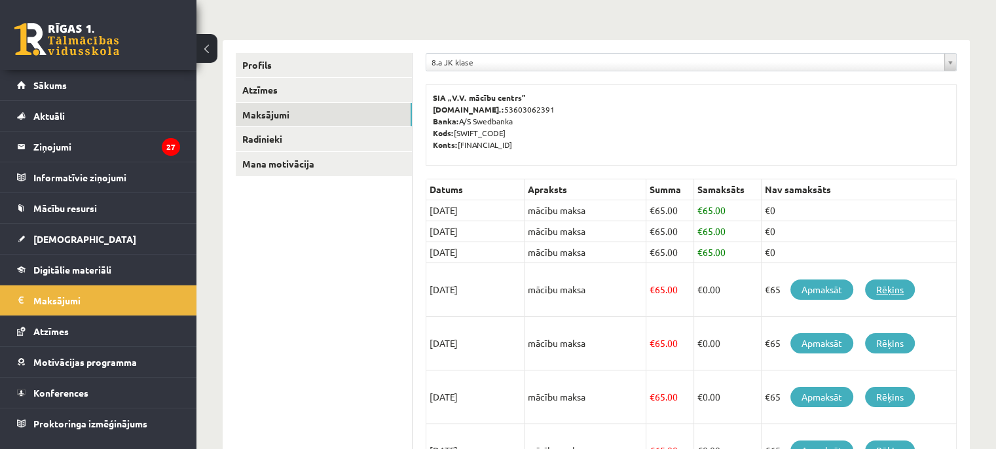
click at [903, 282] on link "Rēķins" at bounding box center [890, 290] width 50 height 20
click at [63, 234] on span "[DEMOGRAPHIC_DATA]" at bounding box center [84, 239] width 103 height 12
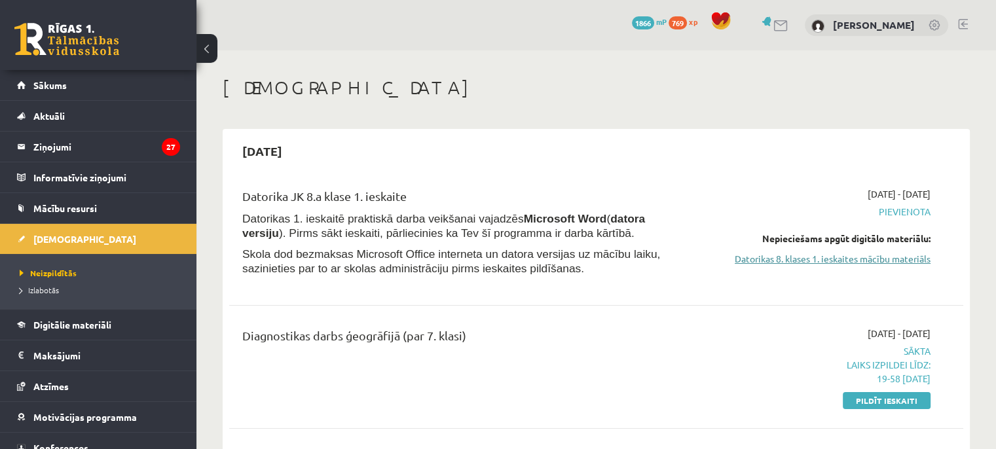
click at [864, 258] on link "Datorikas 8. klases 1. ieskaites mācību materiāls" at bounding box center [823, 259] width 216 height 14
